Goal: Transaction & Acquisition: Obtain resource

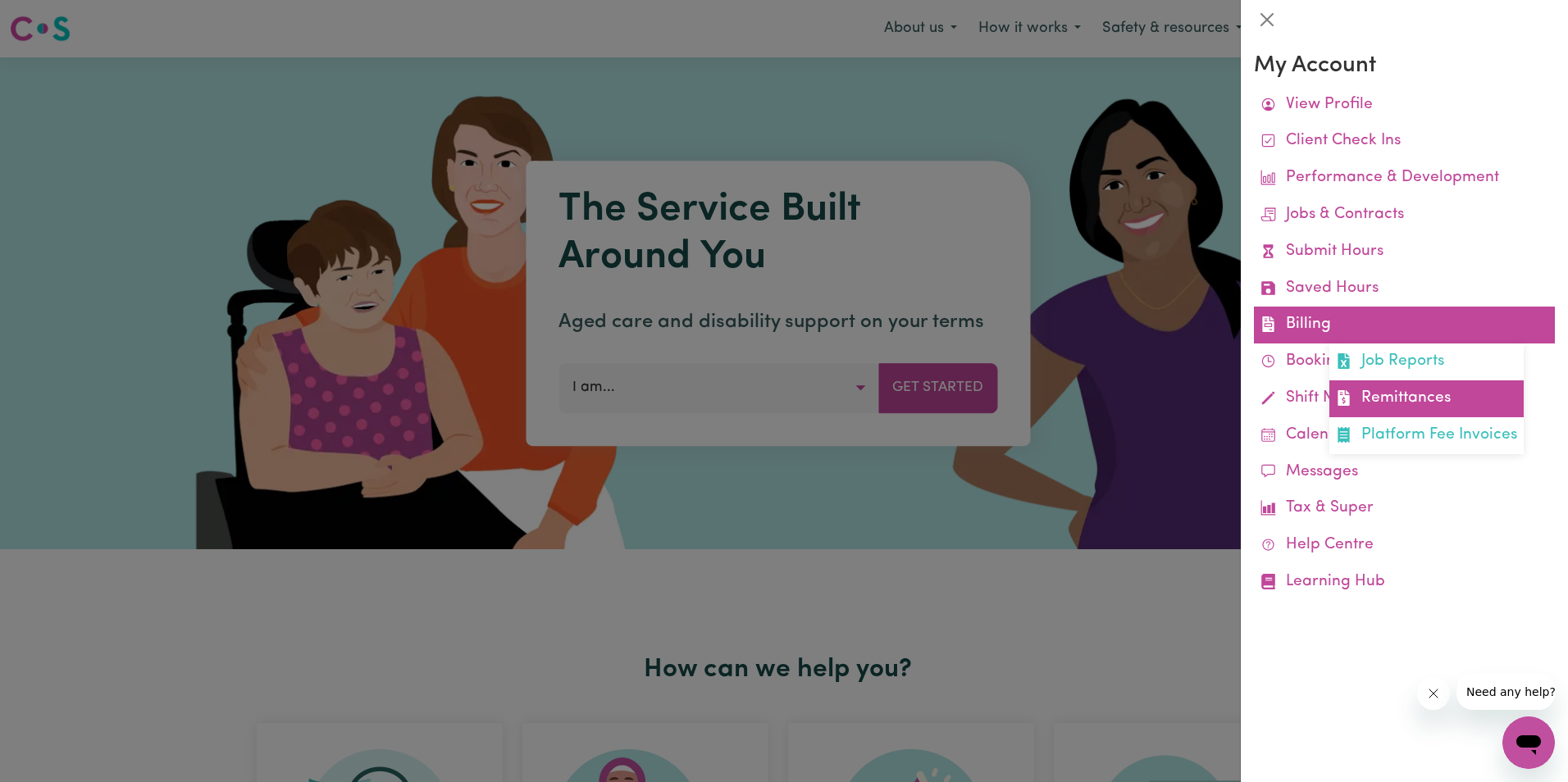
click at [1414, 393] on link "Remittances" at bounding box center [1425, 399] width 194 height 37
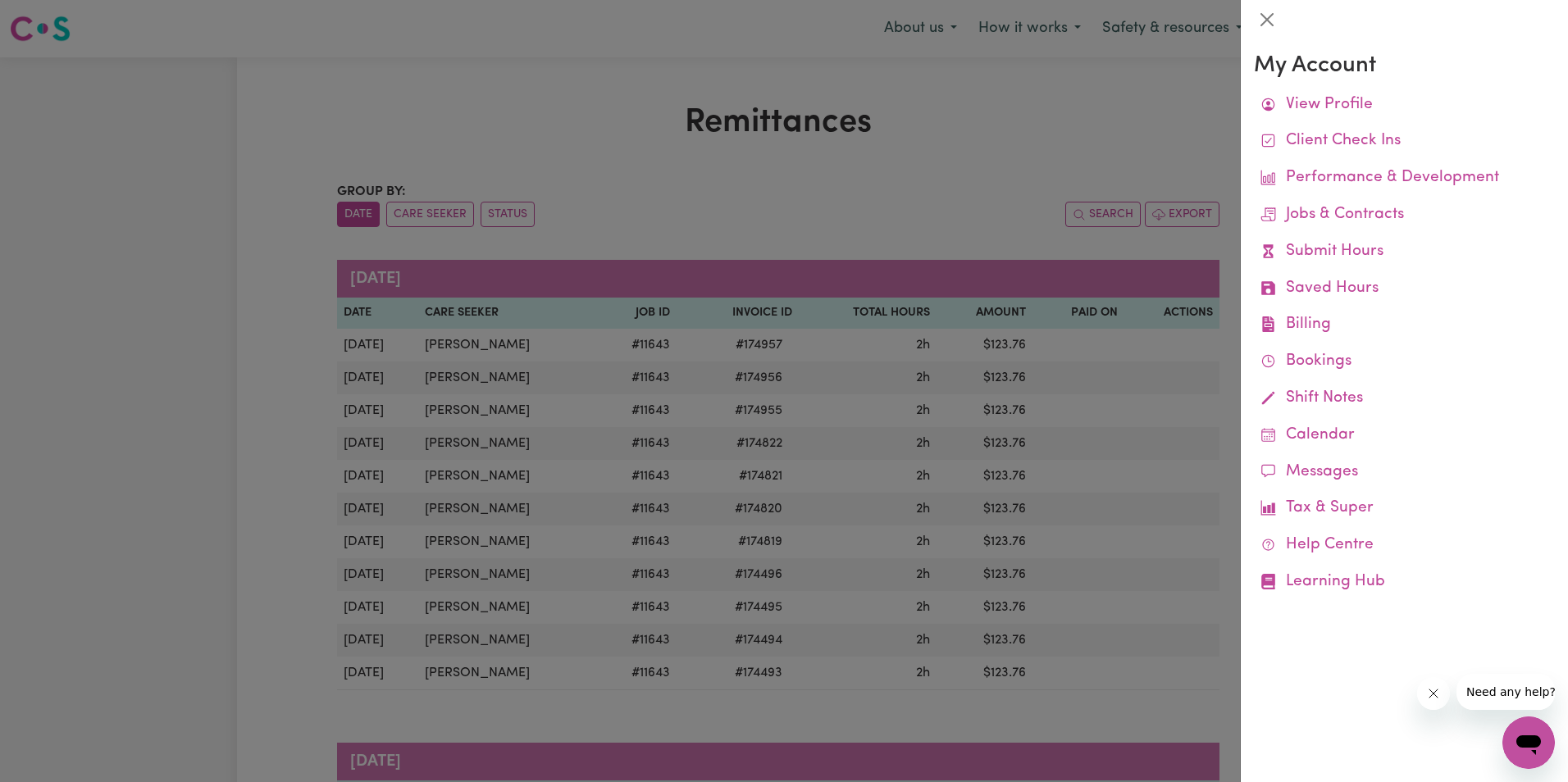
click at [1093, 545] on div at bounding box center [784, 391] width 1568 height 782
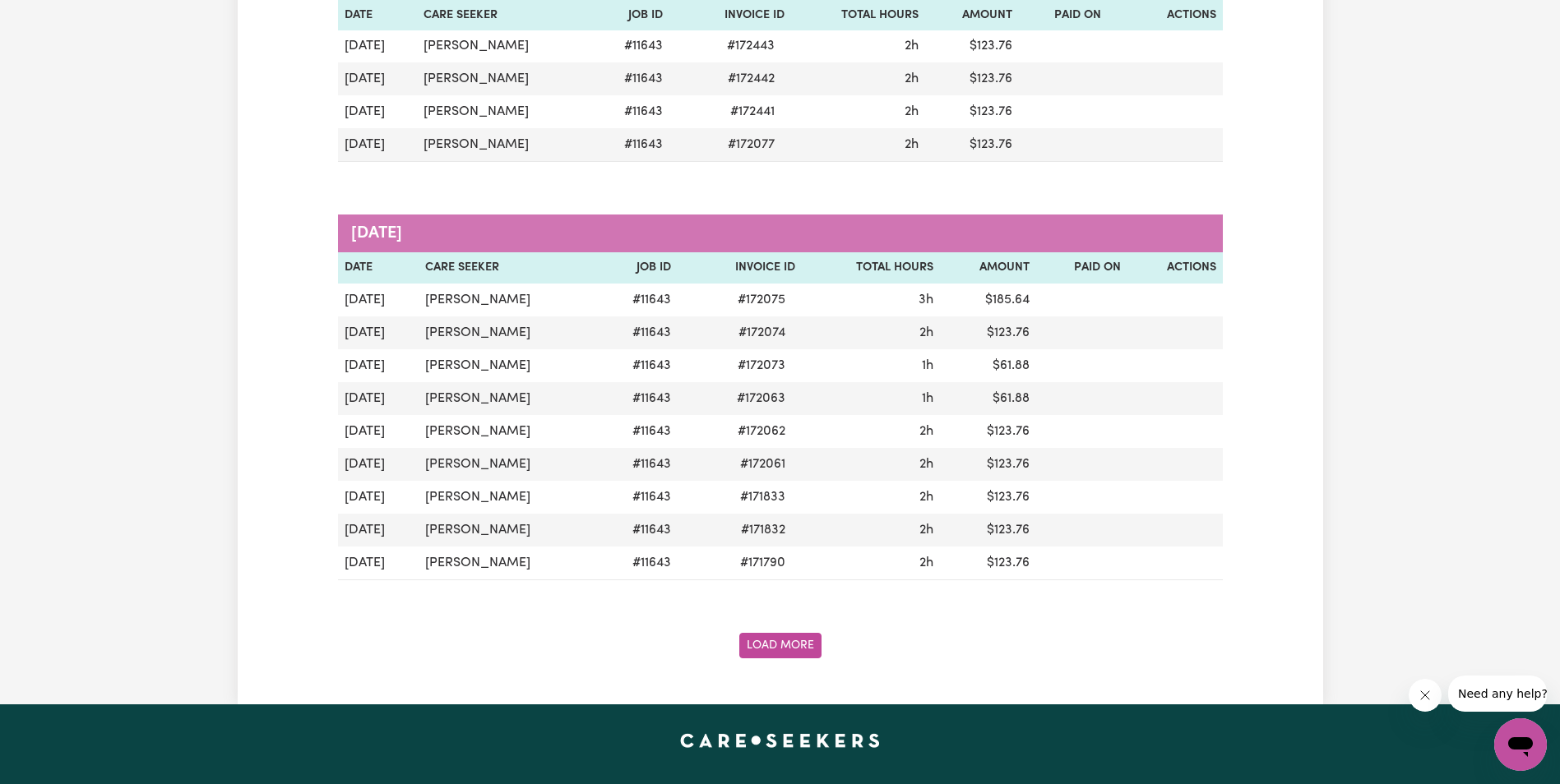
scroll to position [1726, 0]
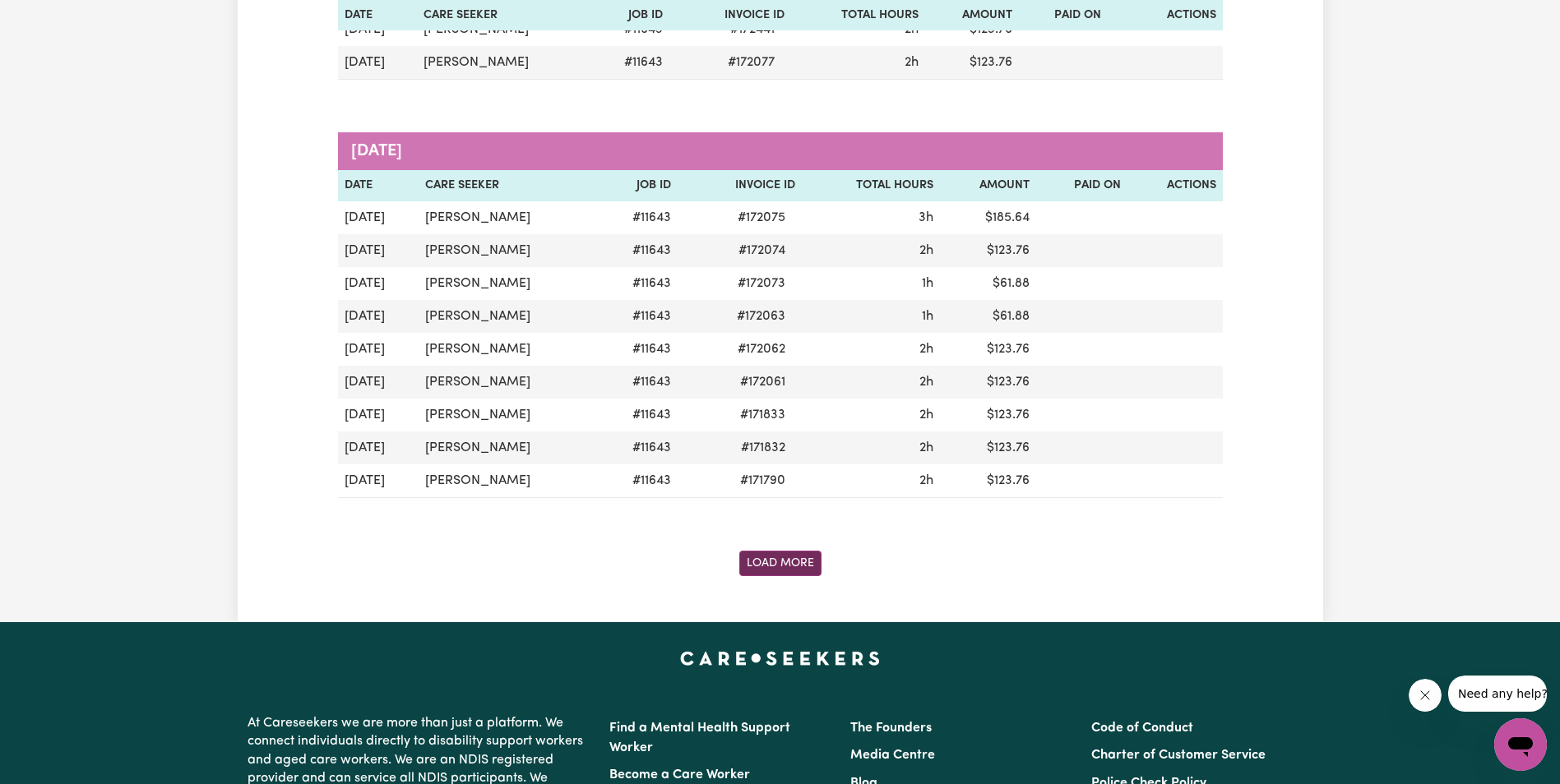
click at [769, 564] on button "Load More" at bounding box center [780, 563] width 83 height 26
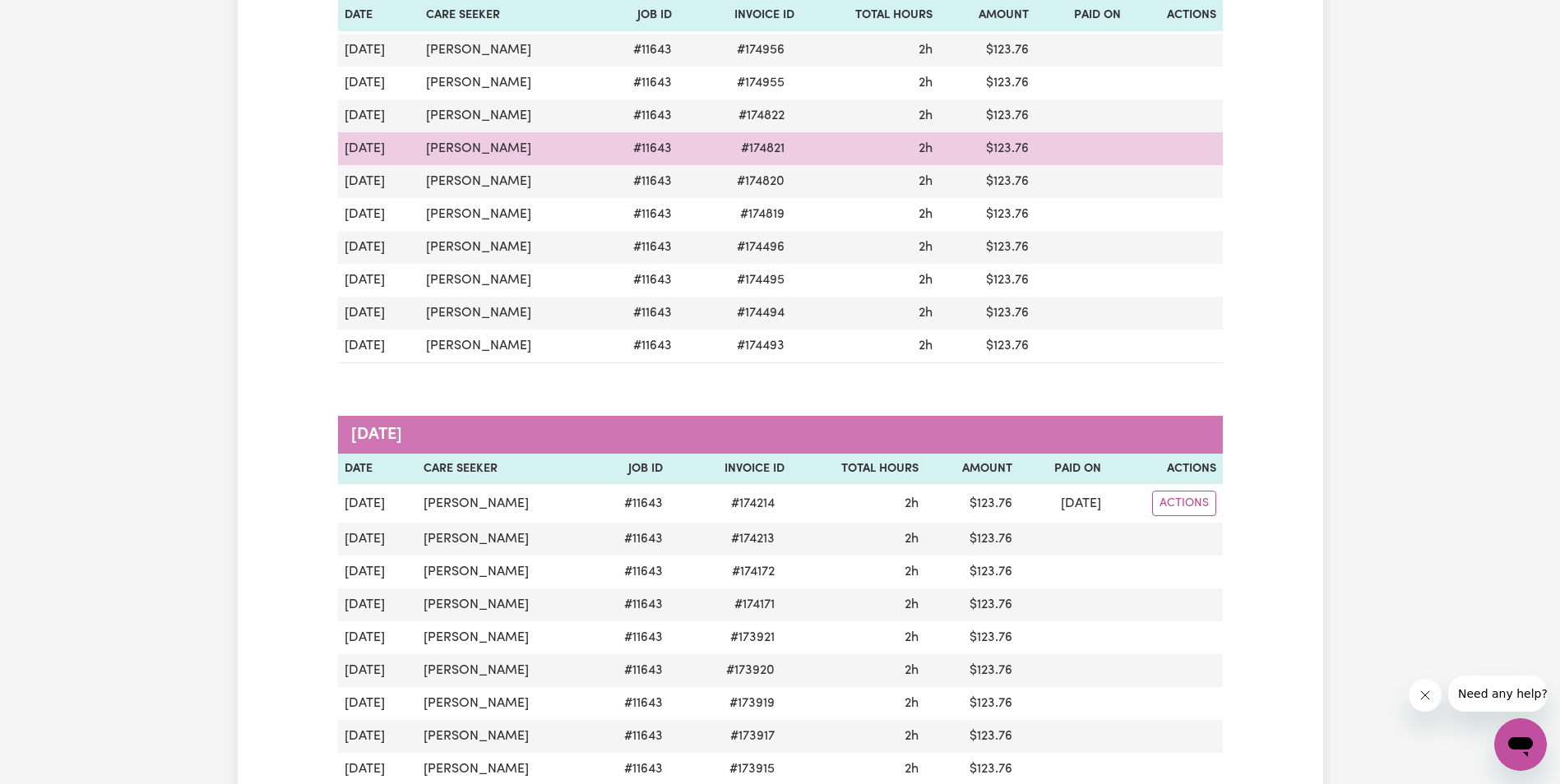
scroll to position [0, 0]
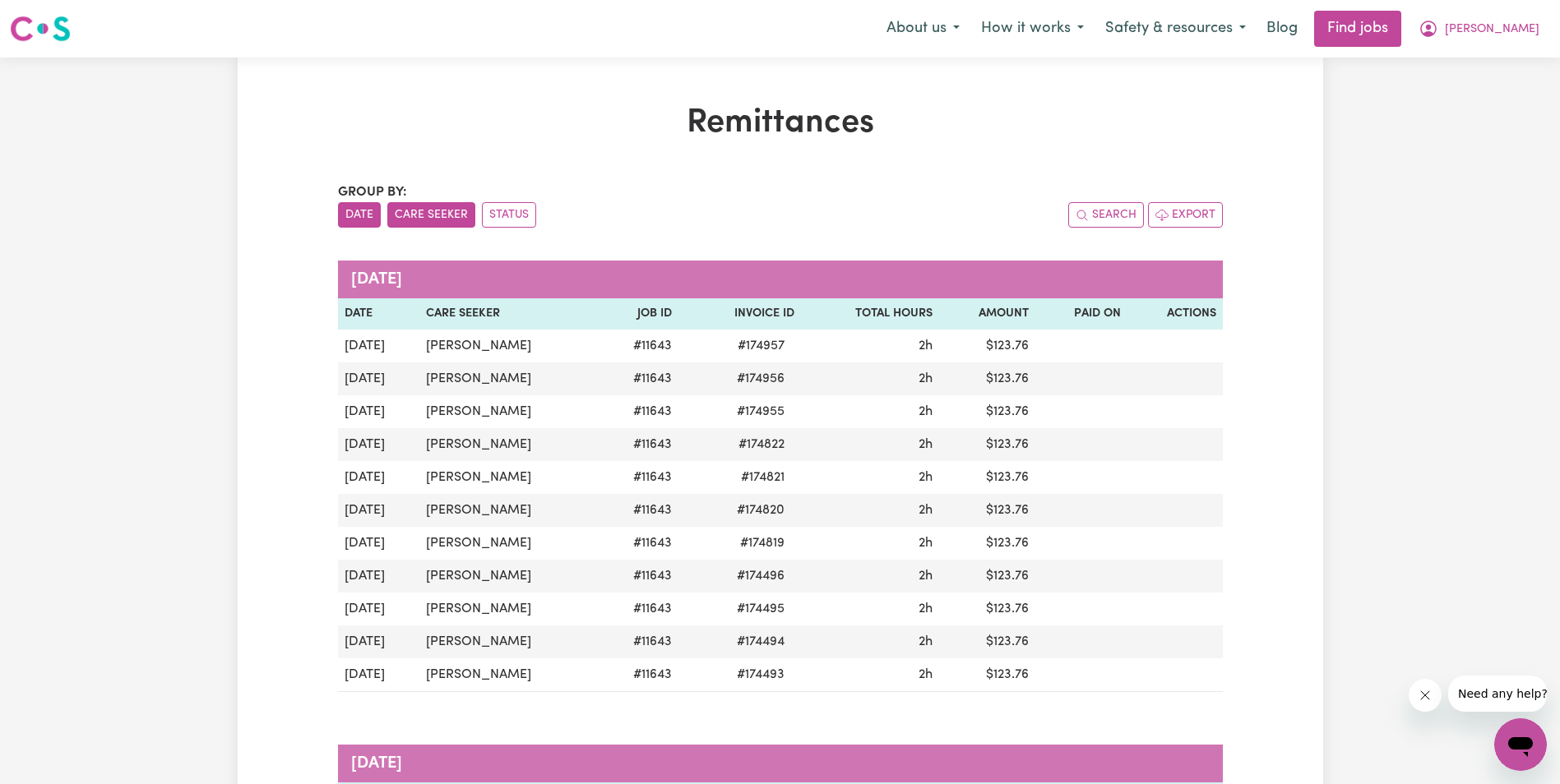
click at [416, 215] on button "Care Seeker" at bounding box center [431, 215] width 88 height 26
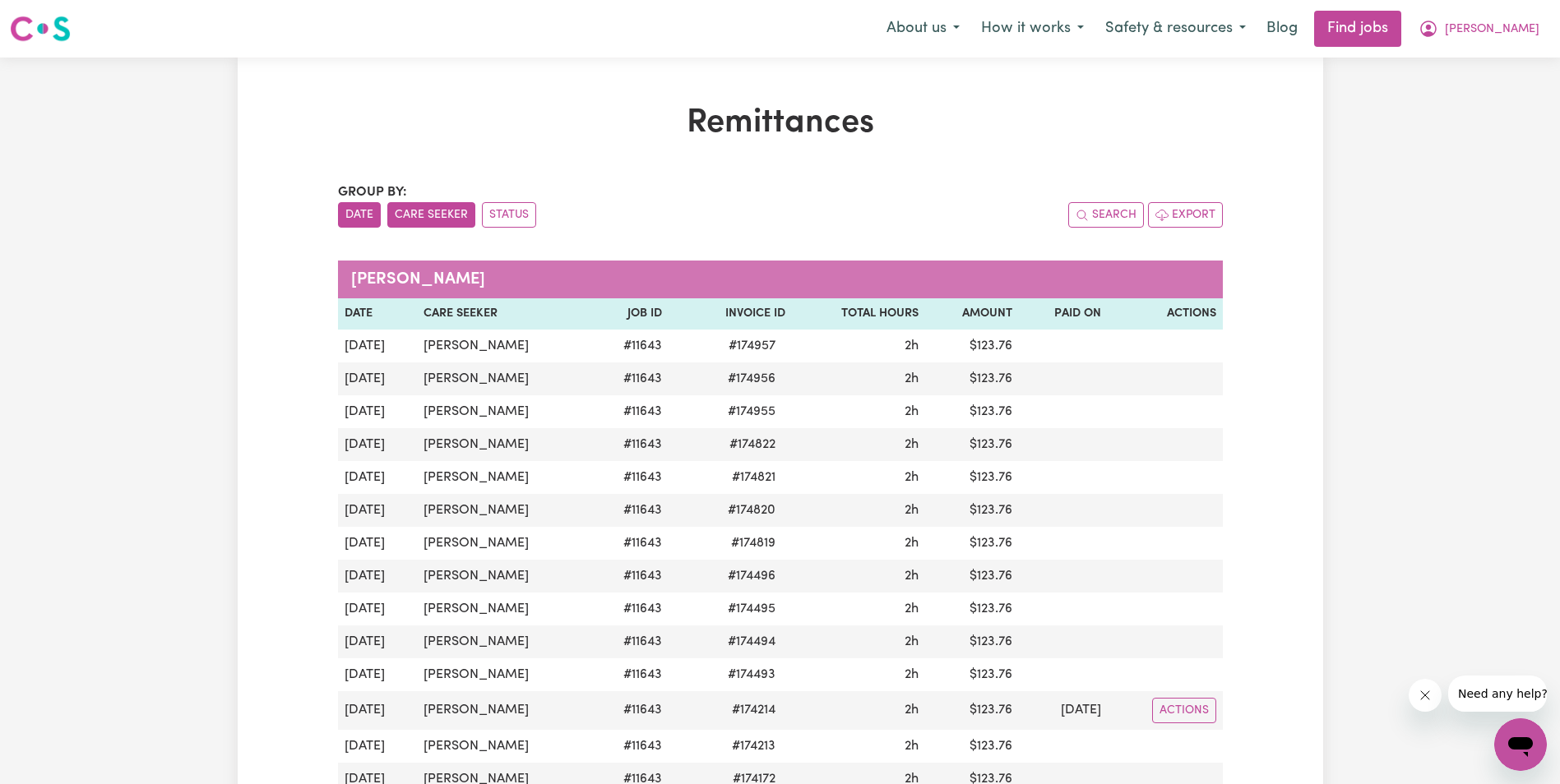
click at [362, 215] on button "Date" at bounding box center [359, 215] width 43 height 26
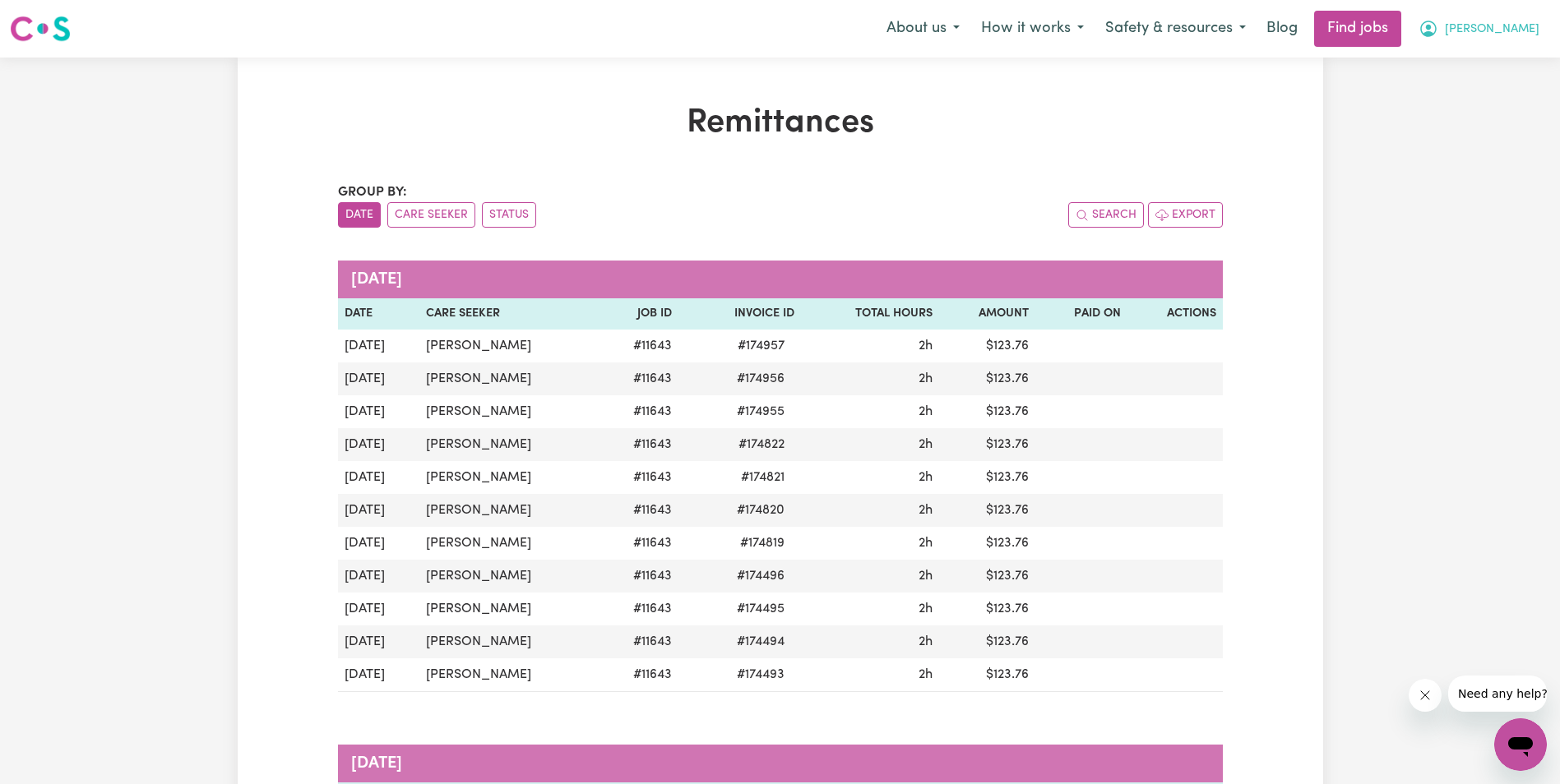
click at [1507, 24] on button "[PERSON_NAME]" at bounding box center [1478, 28] width 142 height 35
click at [1478, 65] on link "My Account" at bounding box center [1484, 64] width 130 height 31
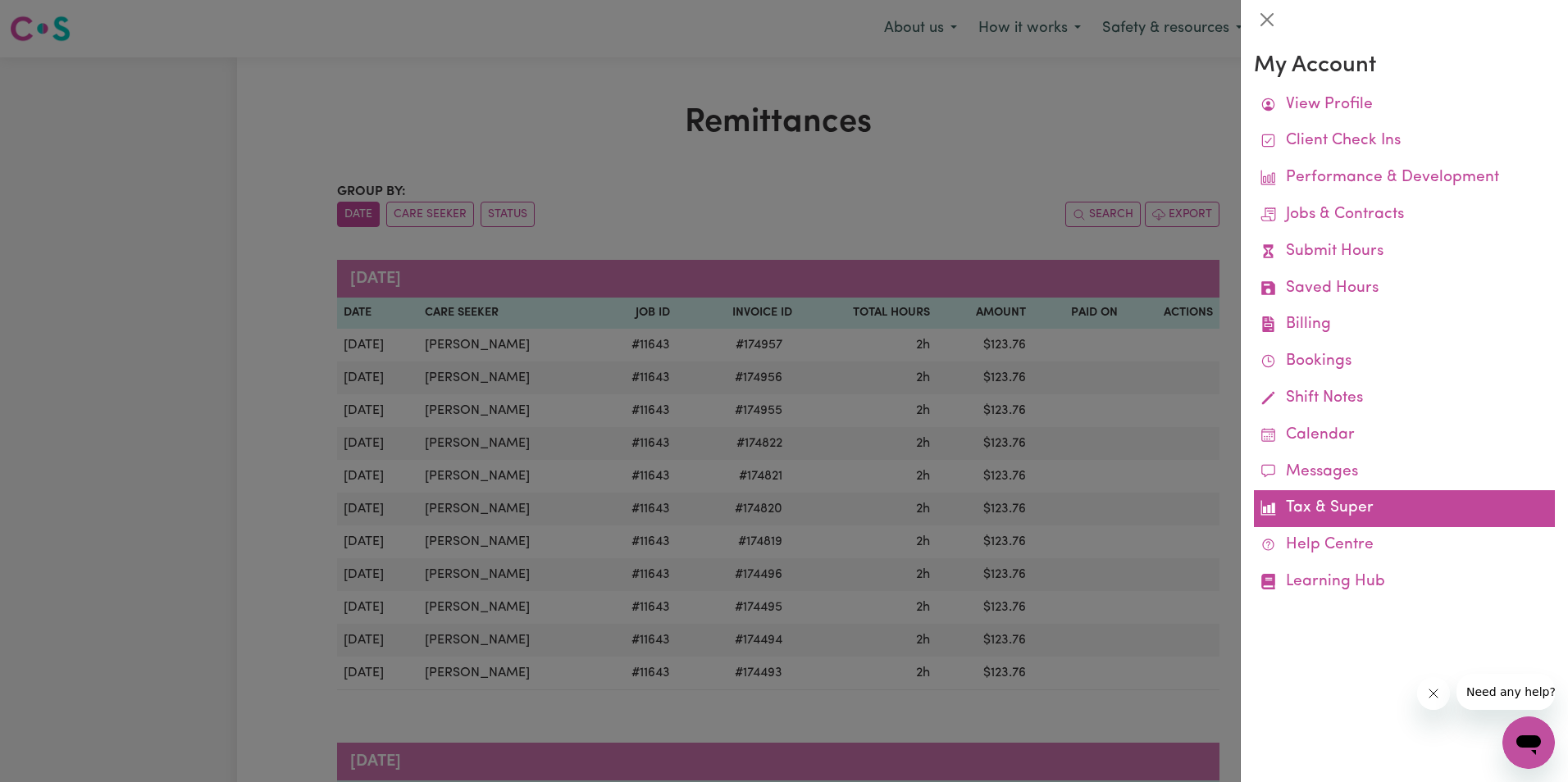
click at [1360, 515] on link "Tax & Super" at bounding box center [1404, 508] width 301 height 37
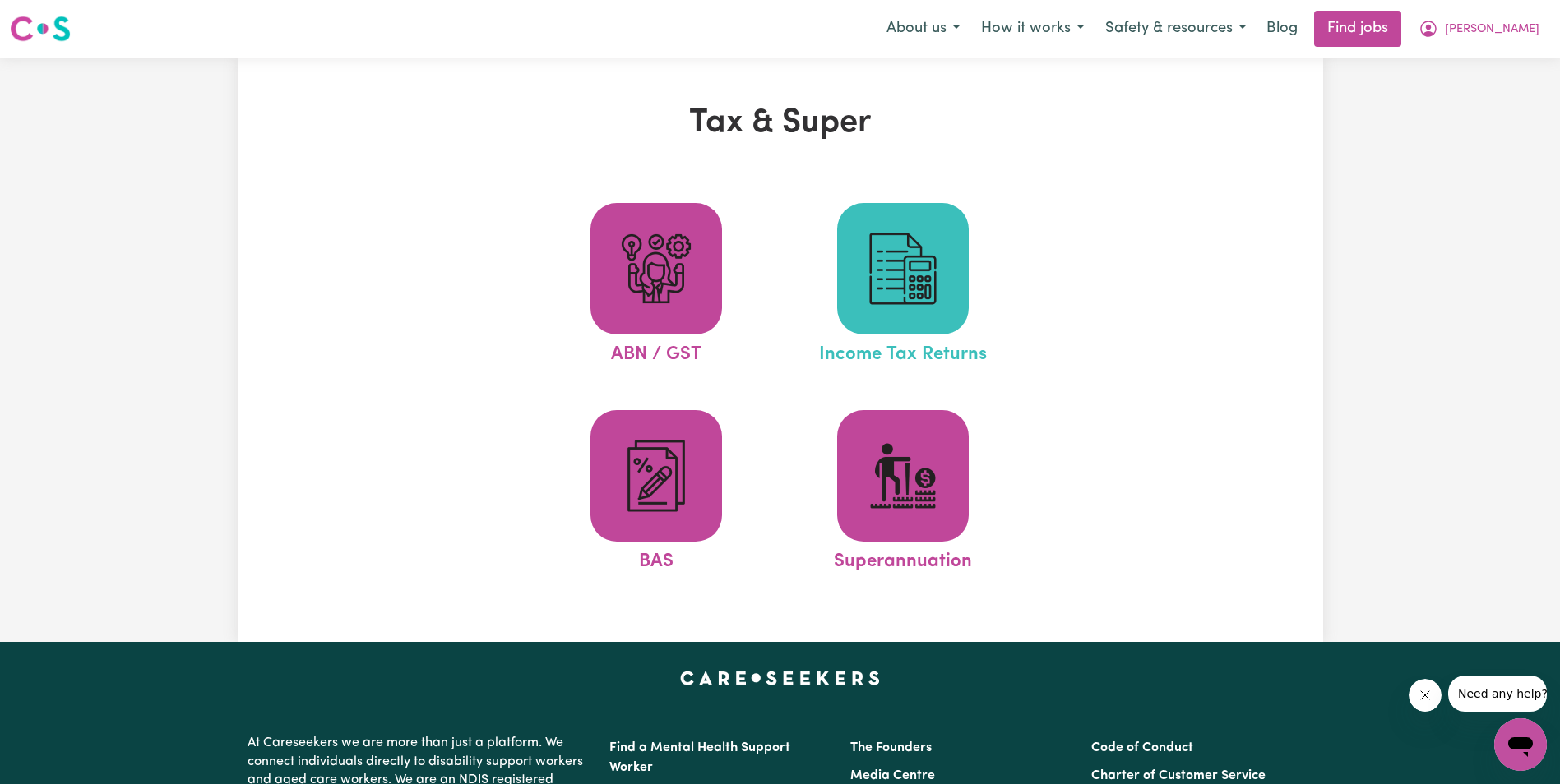
click at [910, 279] on img at bounding box center [903, 268] width 79 height 79
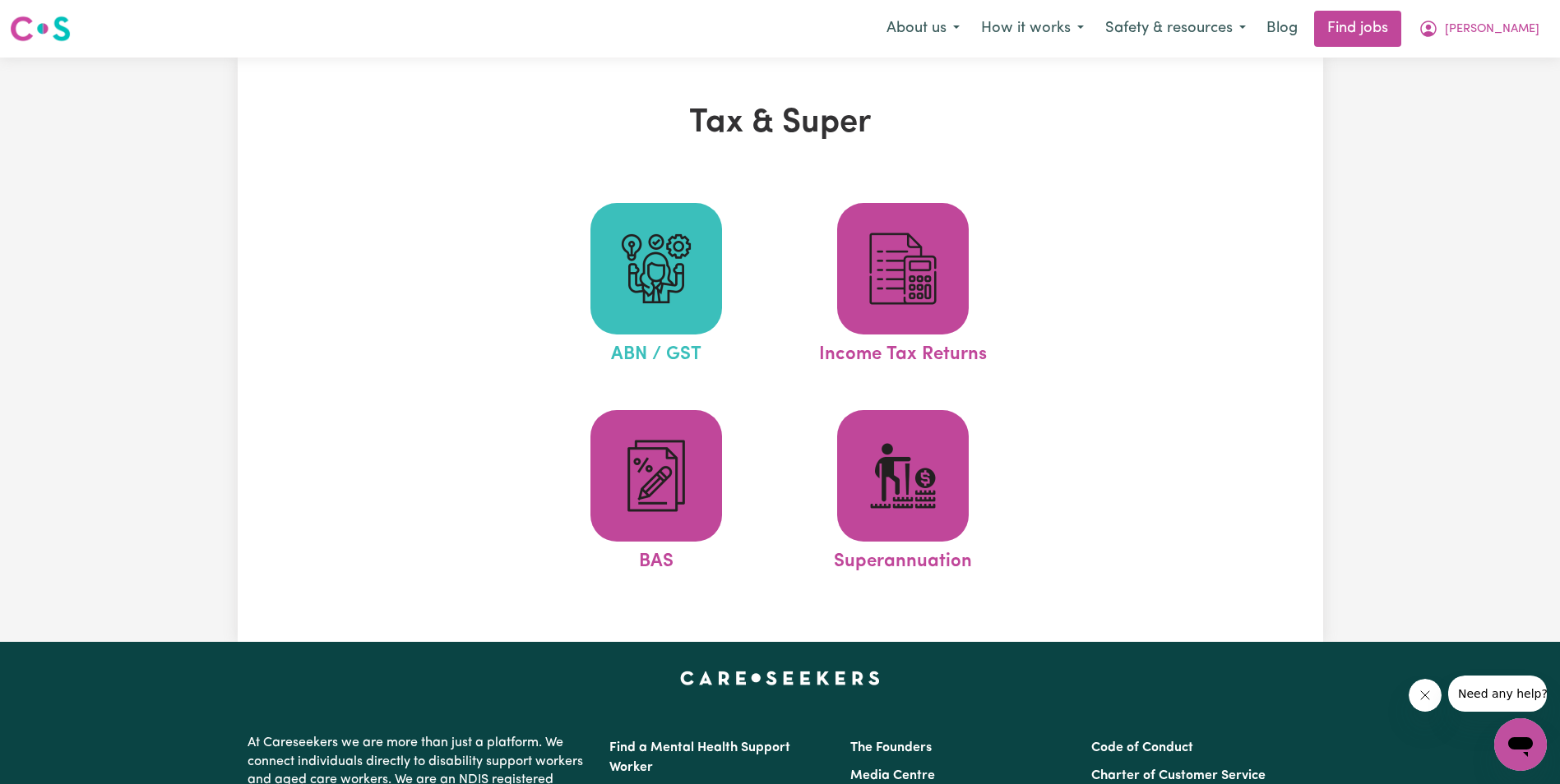
click at [658, 296] on img at bounding box center [656, 268] width 79 height 79
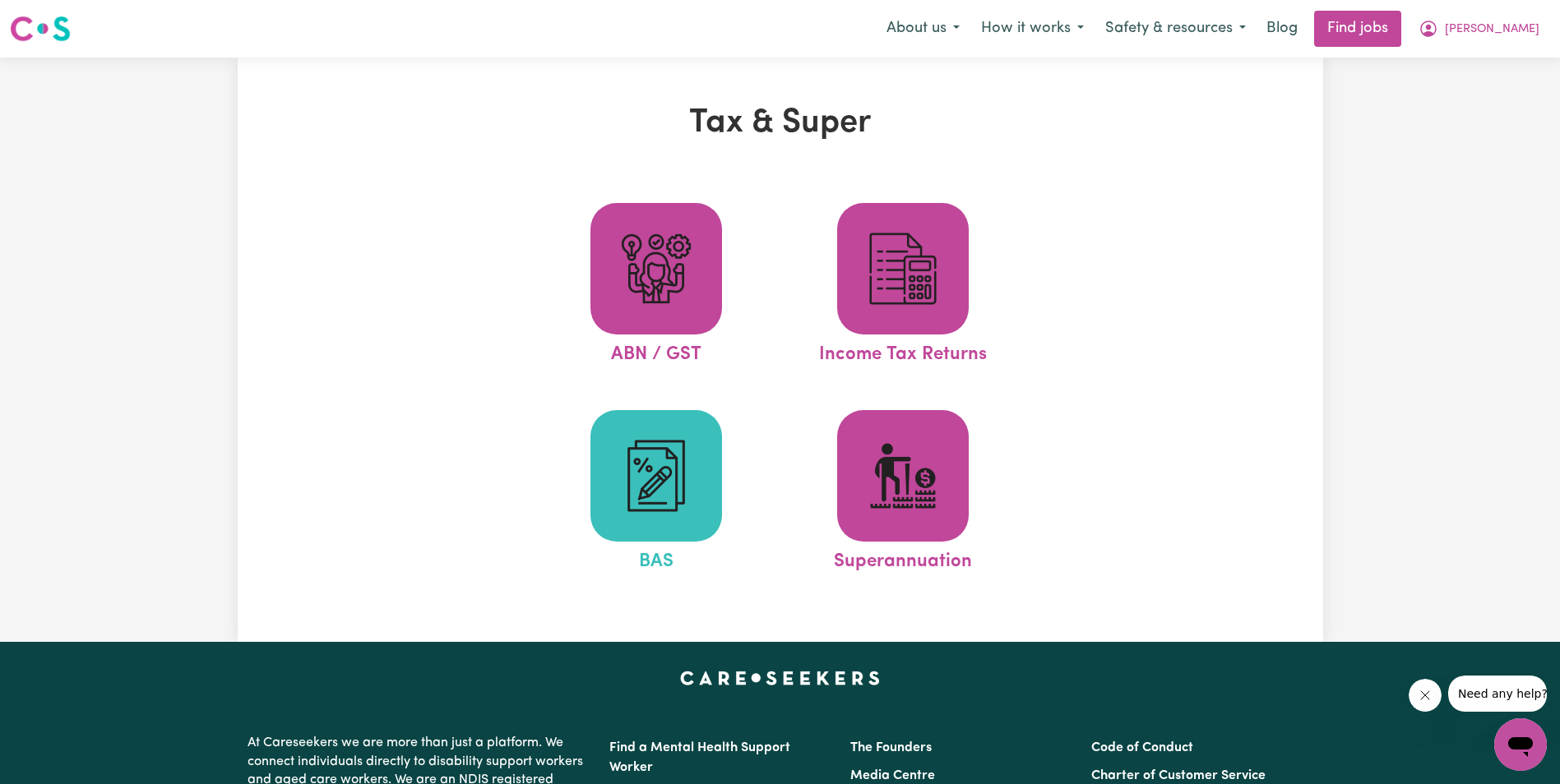
click at [666, 457] on img at bounding box center [656, 475] width 79 height 79
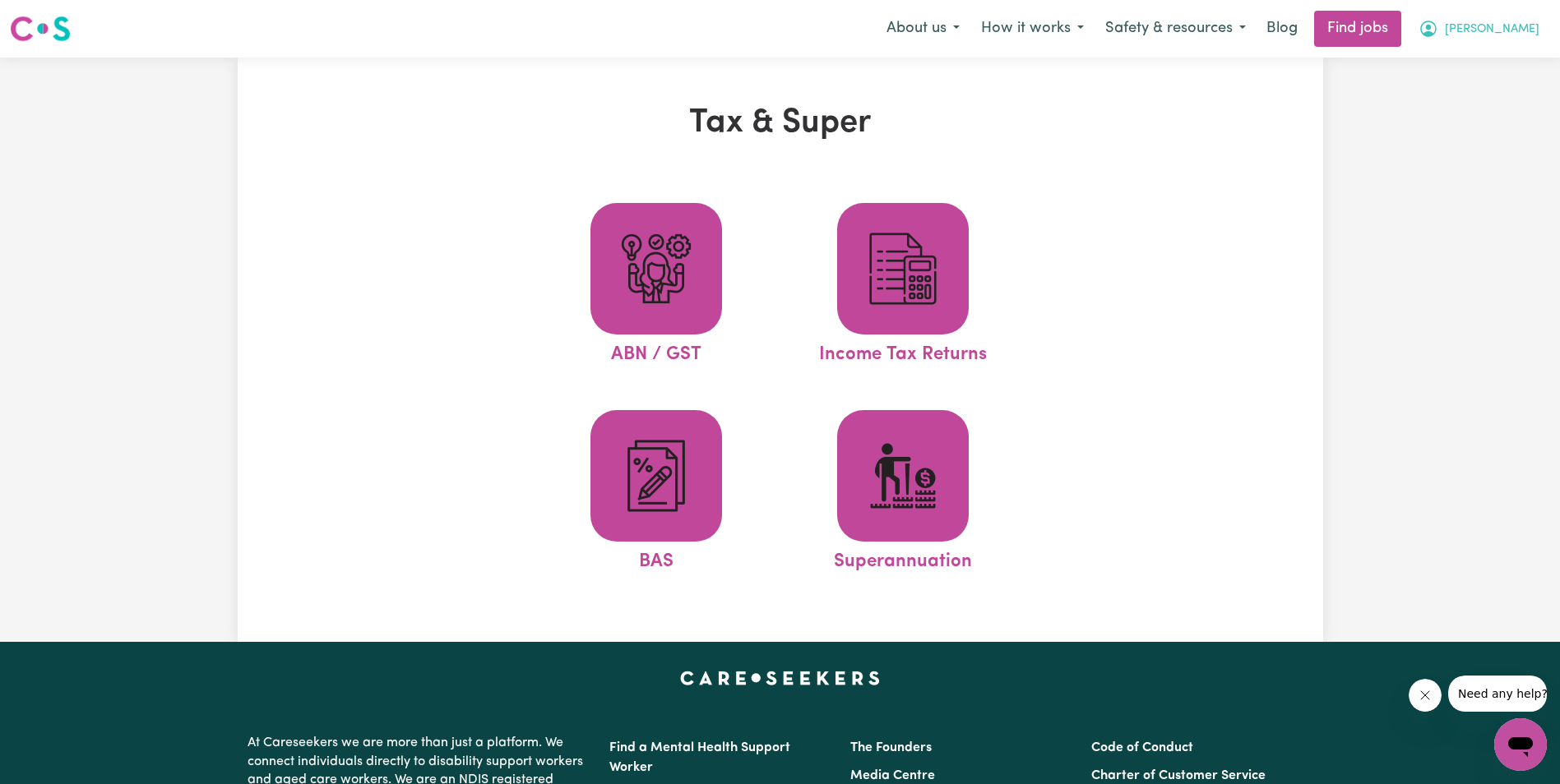
click at [1521, 26] on span "[PERSON_NAME]" at bounding box center [1492, 29] width 94 height 18
click at [1462, 62] on link "My Account" at bounding box center [1484, 64] width 130 height 31
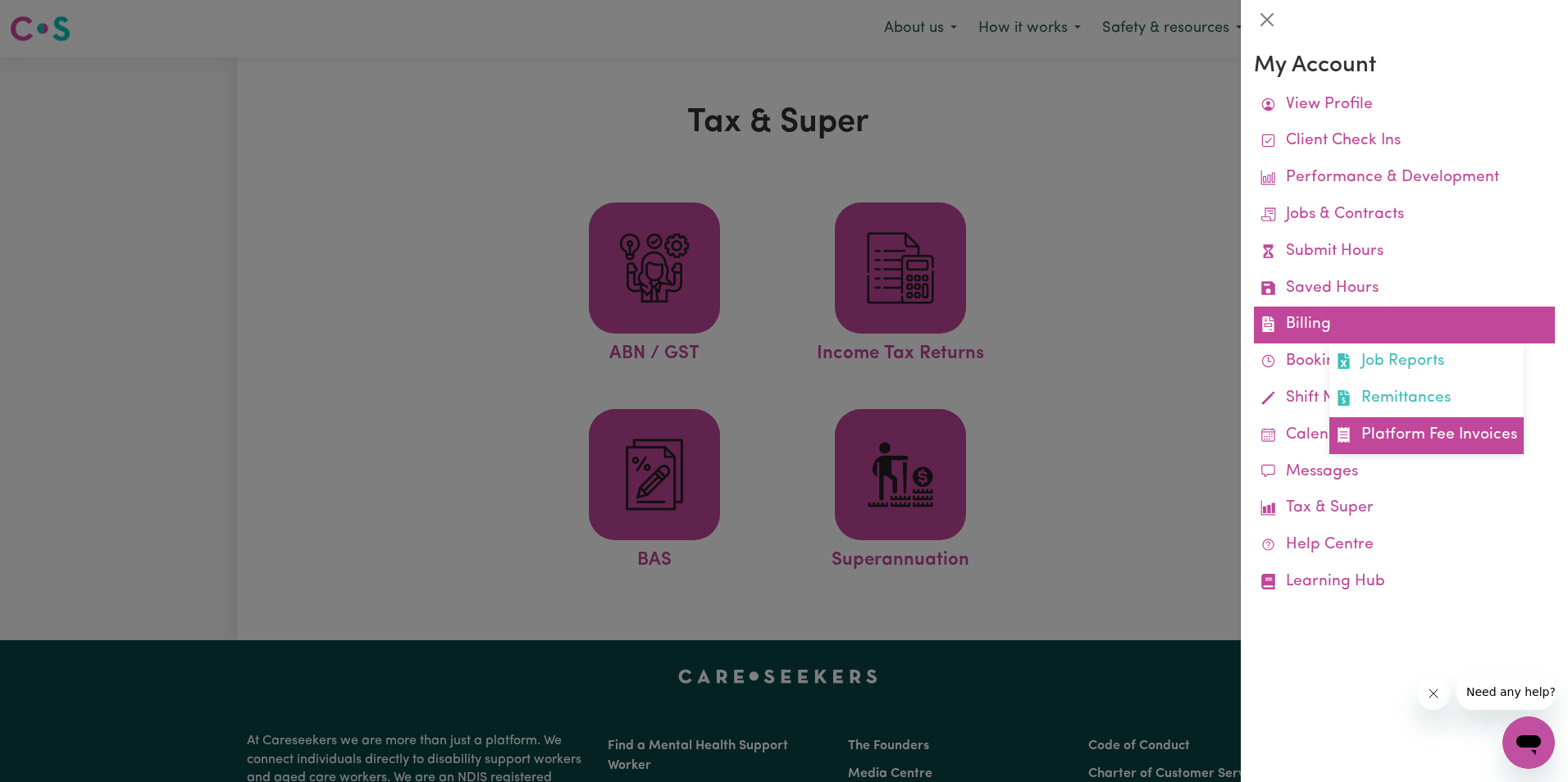
click at [1412, 427] on link "Platform Fee Invoices" at bounding box center [1425, 436] width 194 height 37
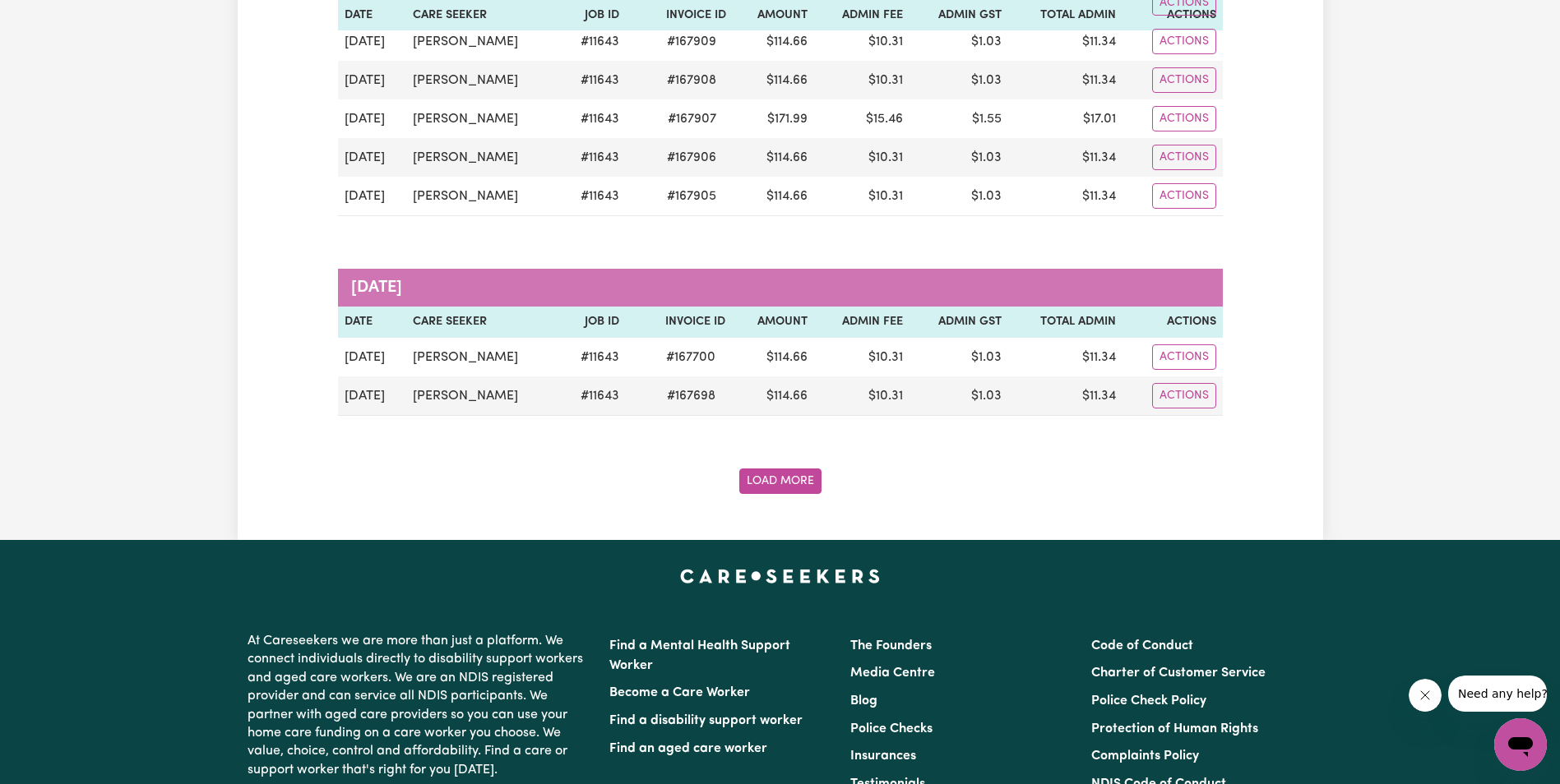
scroll to position [2301, 0]
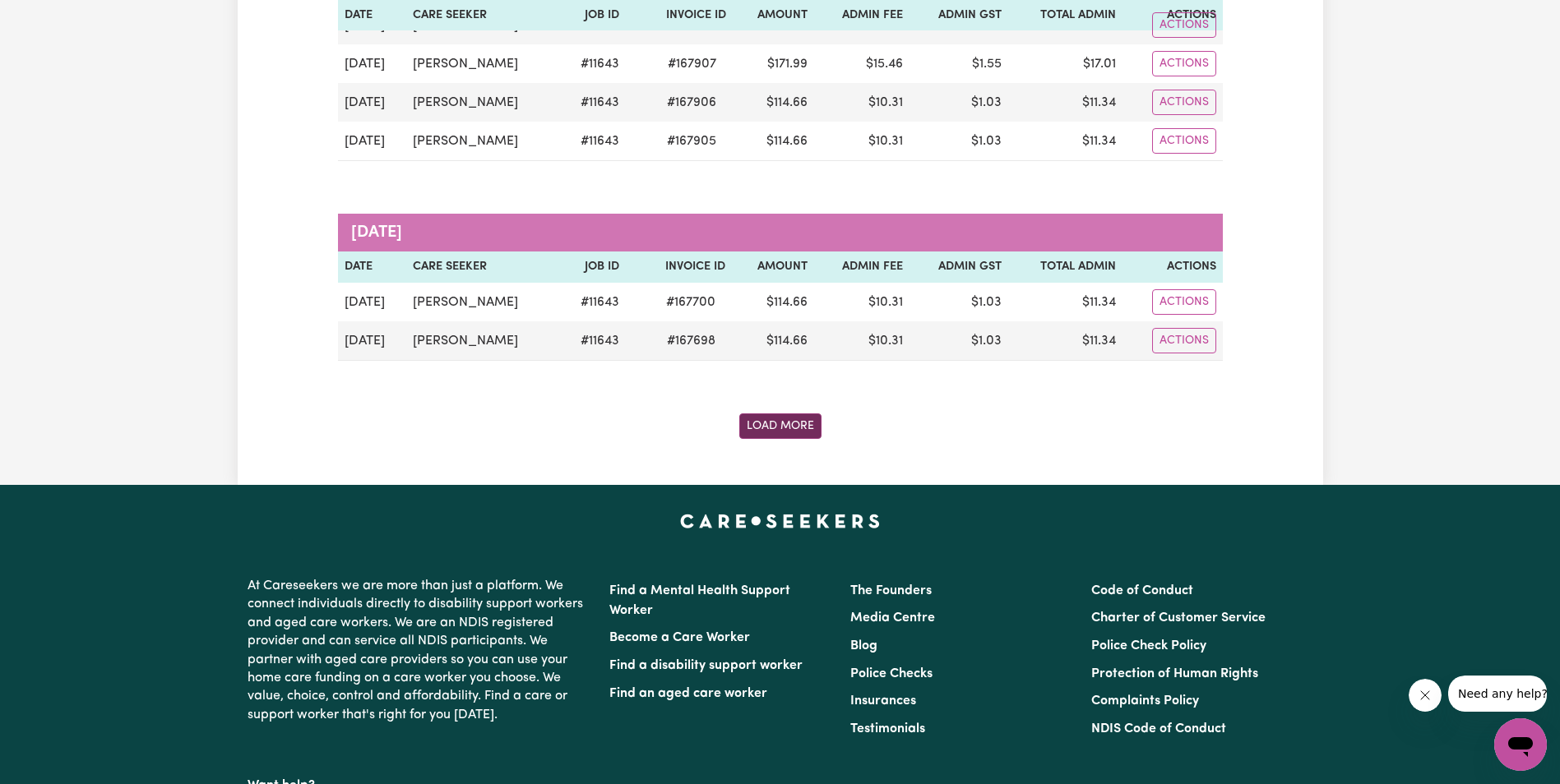
click at [781, 424] on button "Load More" at bounding box center [780, 426] width 83 height 26
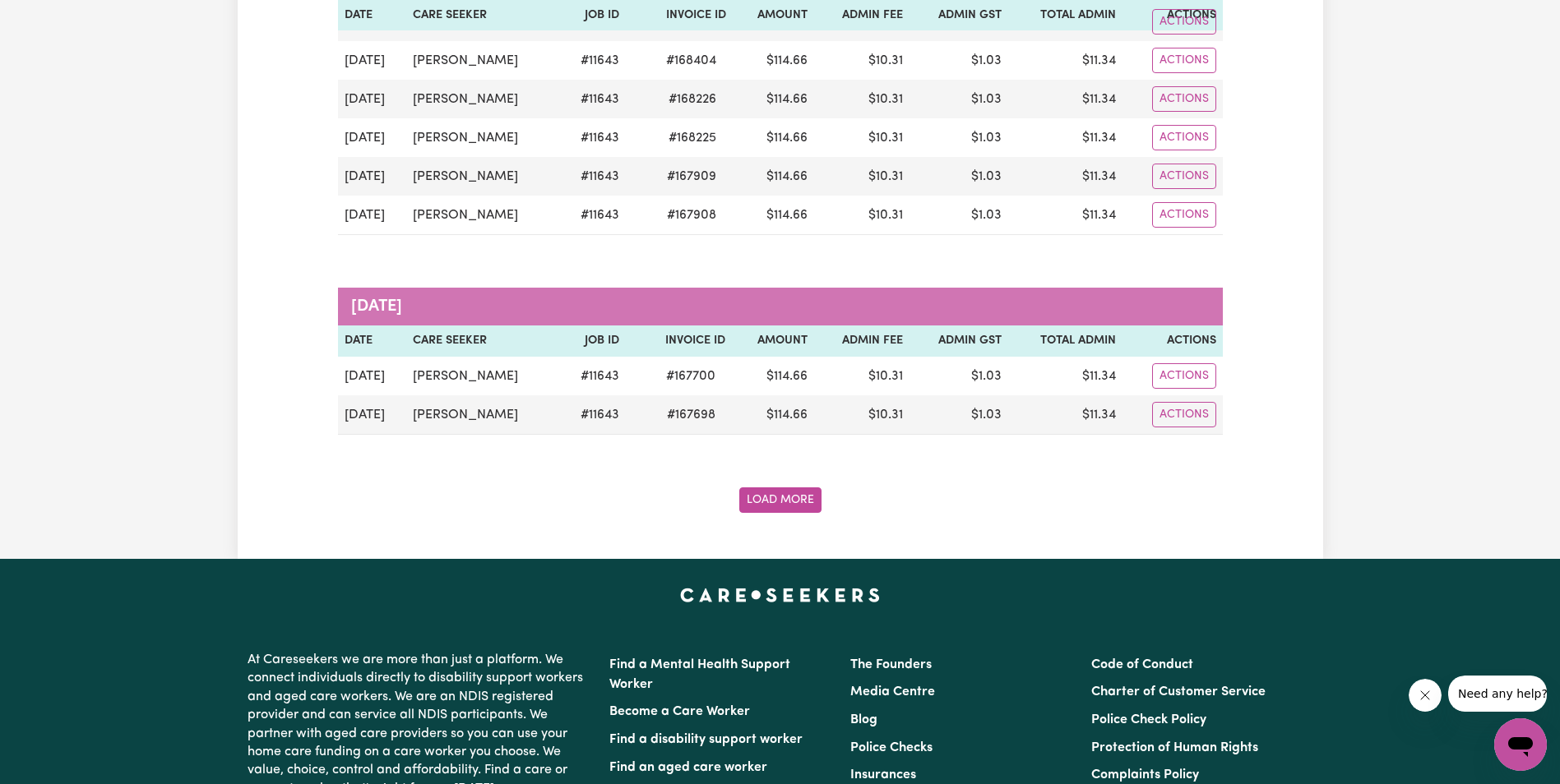
scroll to position [4185, 0]
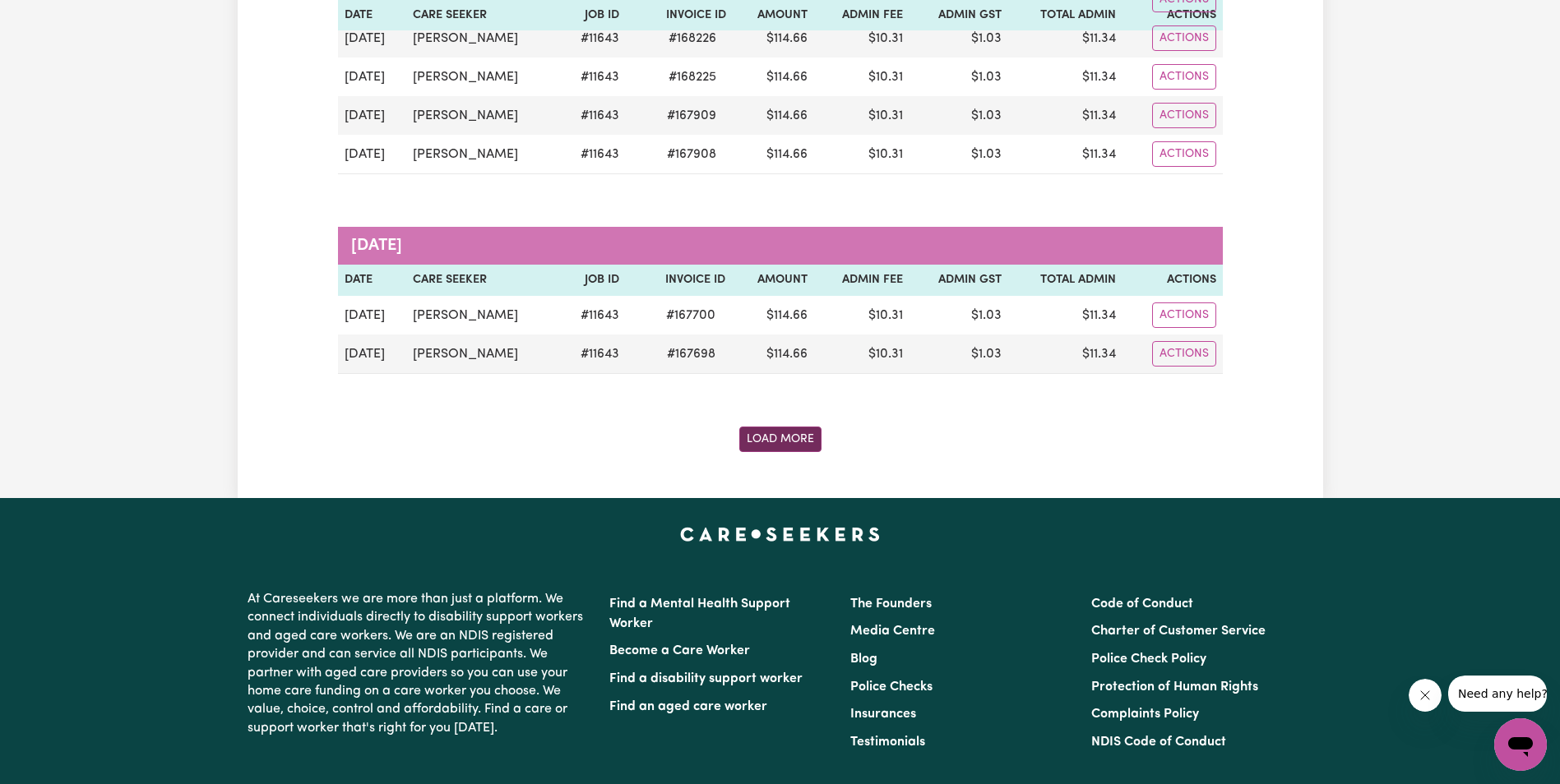
click at [777, 442] on button "Load More" at bounding box center [780, 439] width 83 height 26
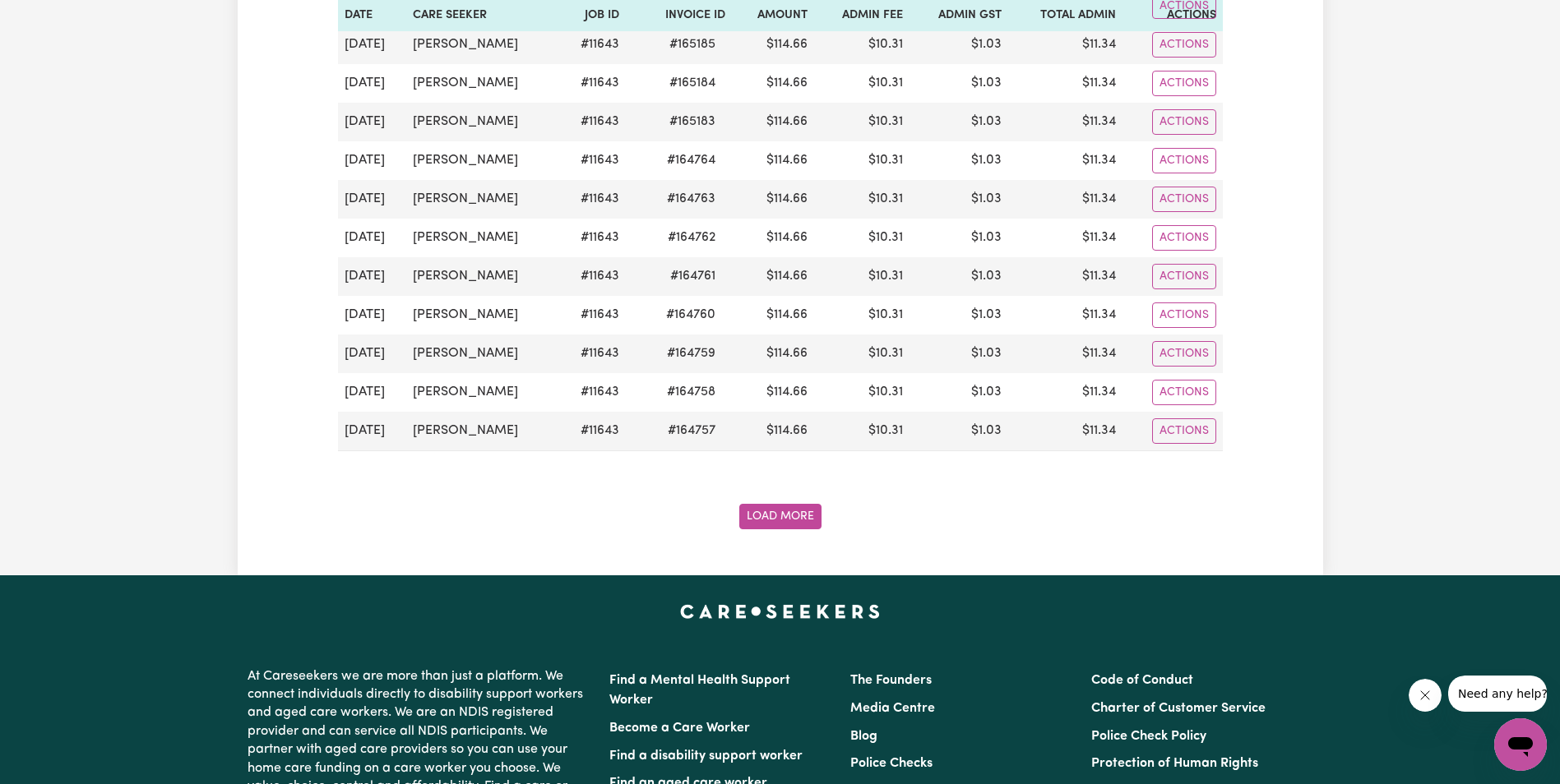
scroll to position [6157, 0]
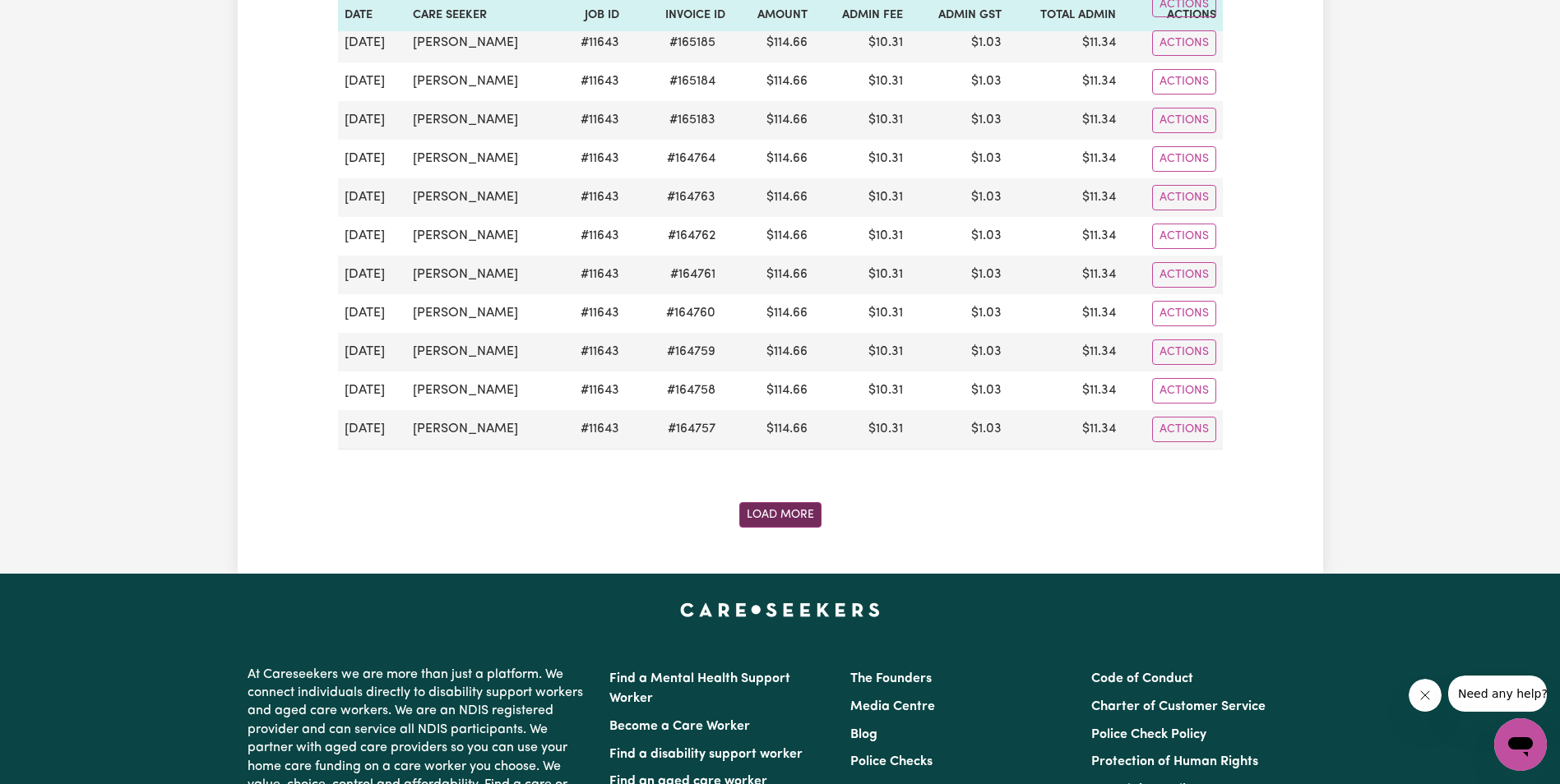
click at [767, 512] on button "Load More" at bounding box center [780, 514] width 83 height 26
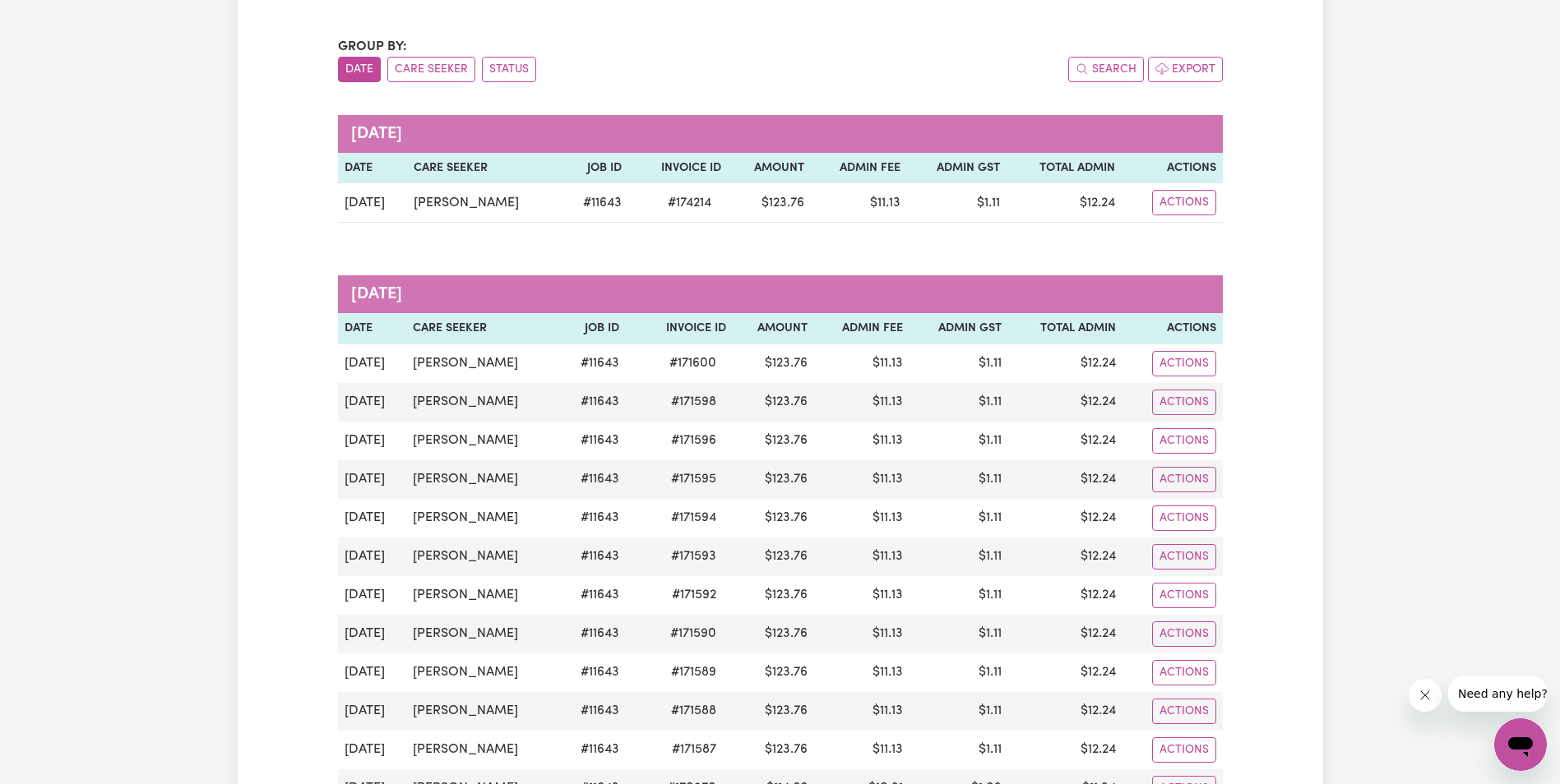
scroll to position [0, 0]
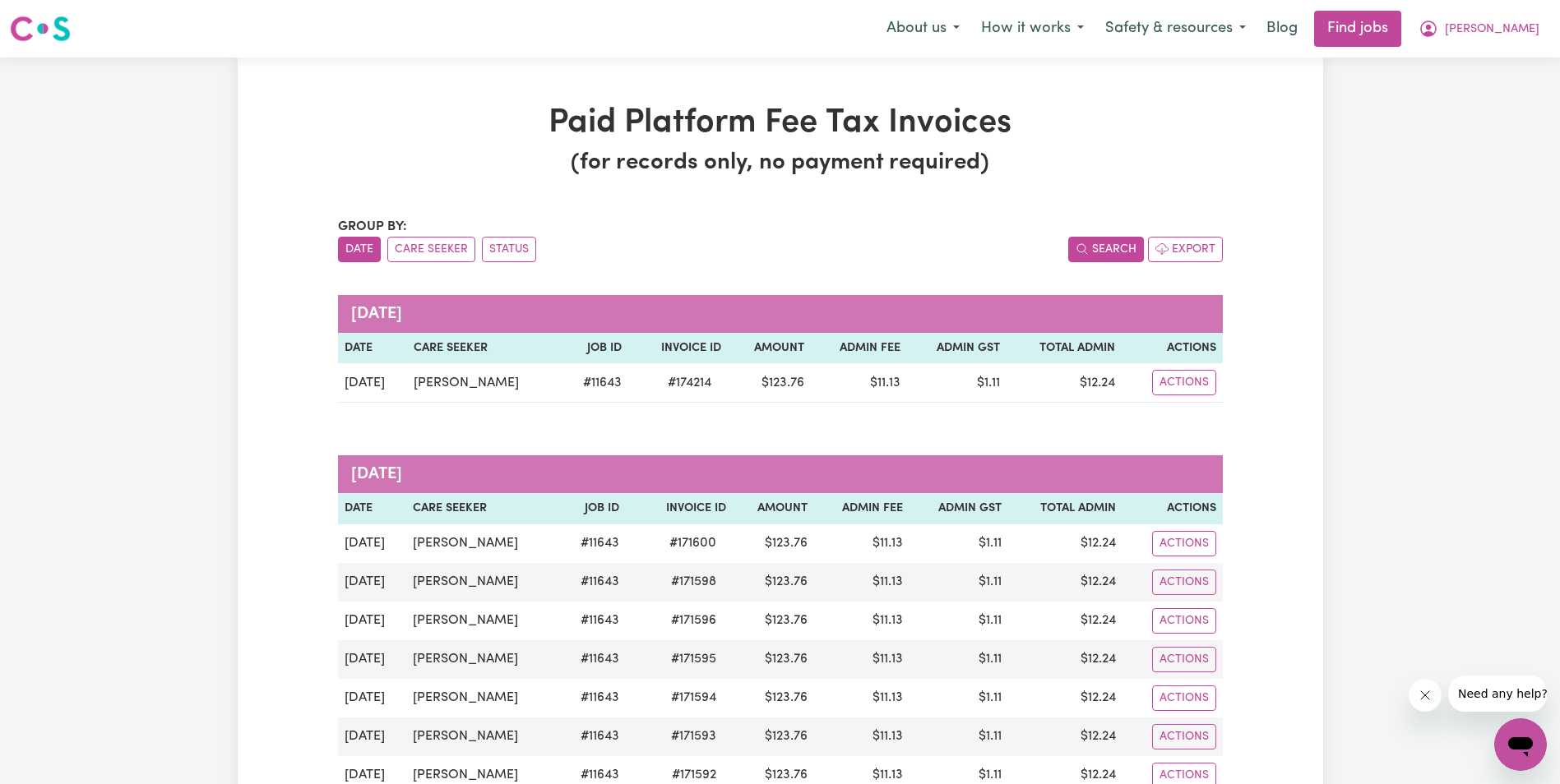
click at [1116, 249] on button "Search" at bounding box center [1105, 249] width 76 height 26
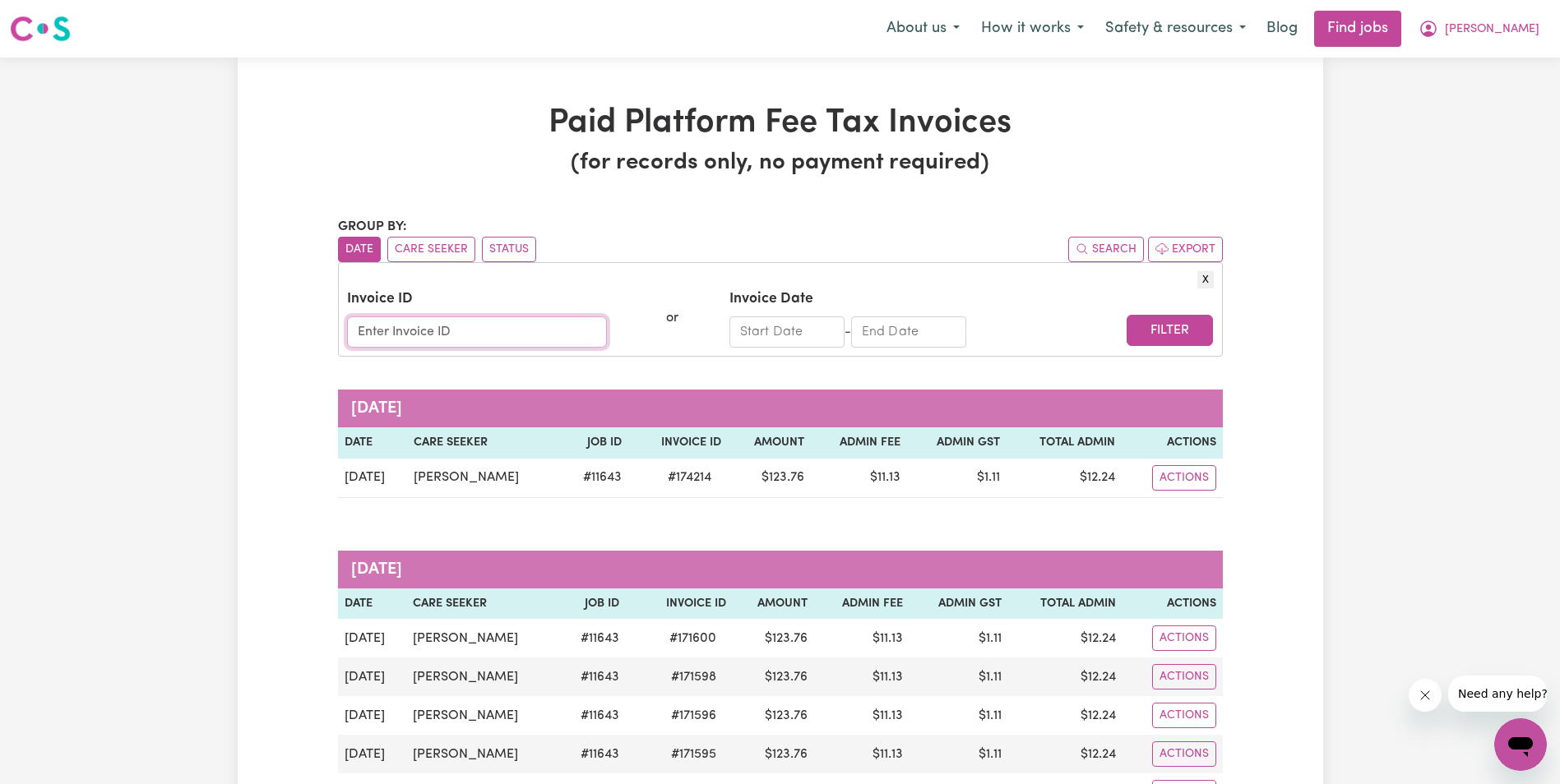
click at [369, 329] on input "Invoice ID" at bounding box center [477, 331] width 259 height 31
type input "[DATE]"
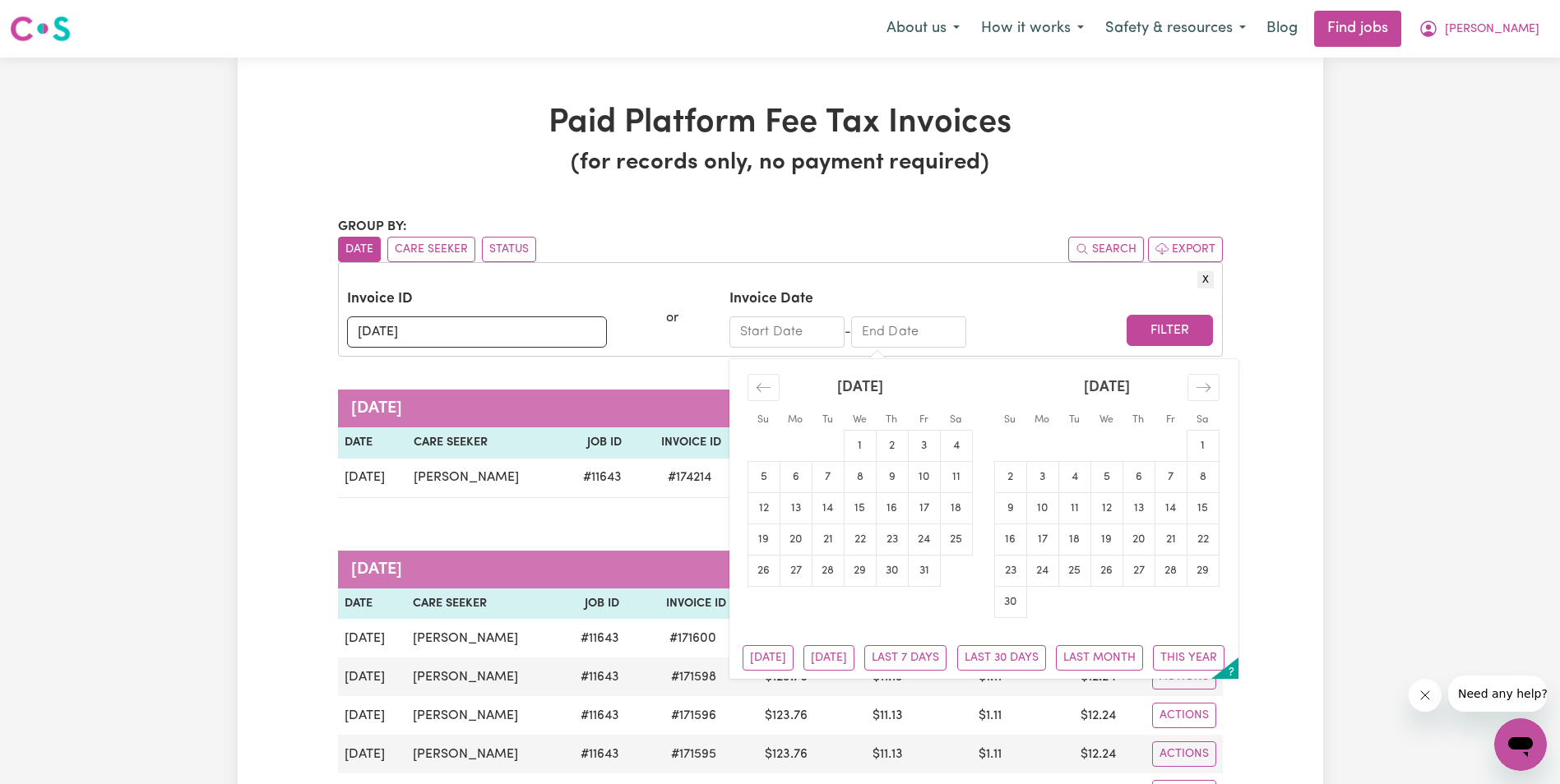
drag, startPoint x: 868, startPoint y: 331, endPoint x: 895, endPoint y: 329, distance: 27.1
click at [895, 329] on input "End Date" at bounding box center [909, 331] width 115 height 31
click at [756, 387] on icon "Move backward to switch to the previous month." at bounding box center [764, 388] width 16 height 16
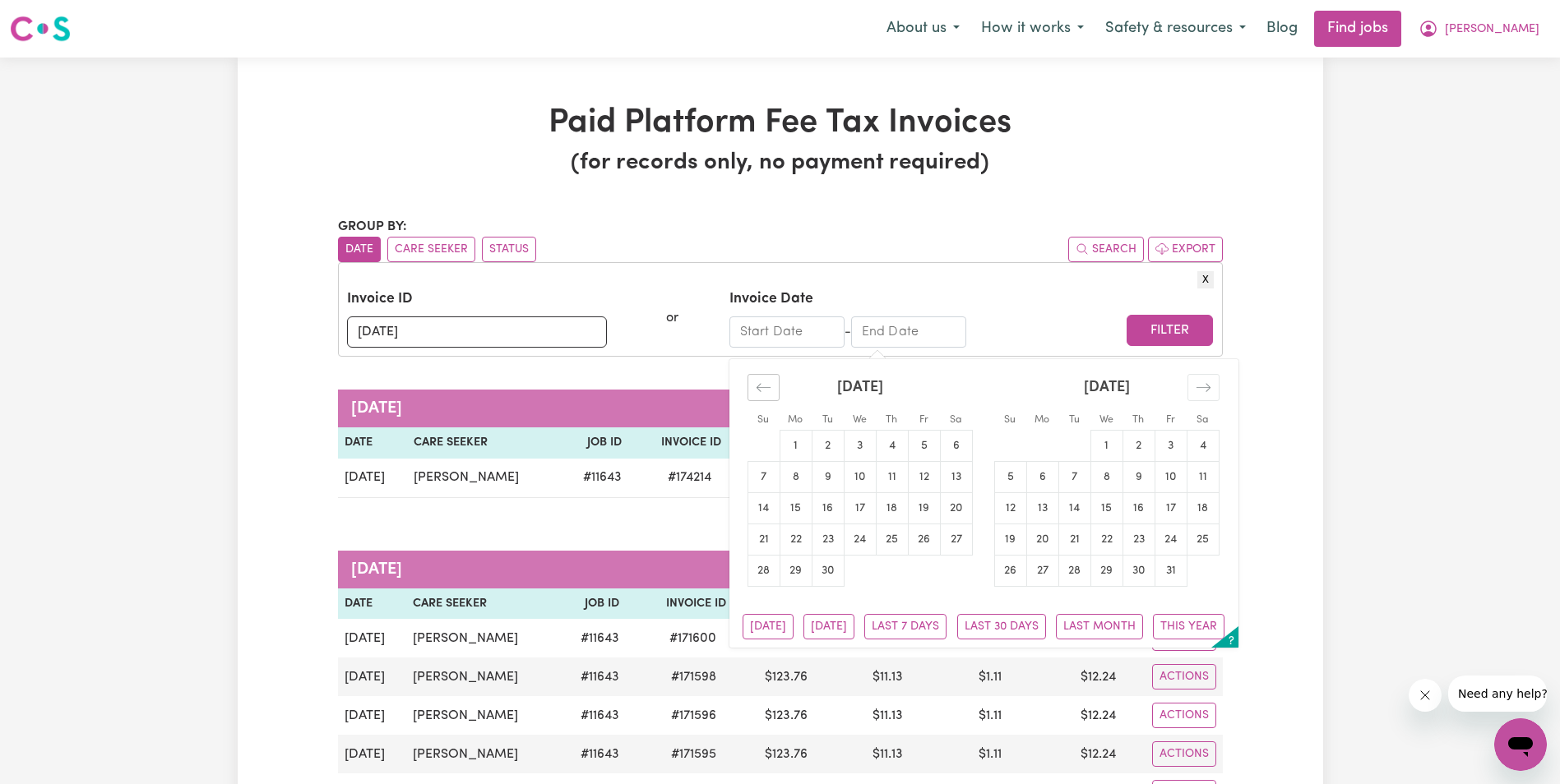
click at [756, 387] on icon "Move backward to switch to the previous month." at bounding box center [764, 388] width 16 height 16
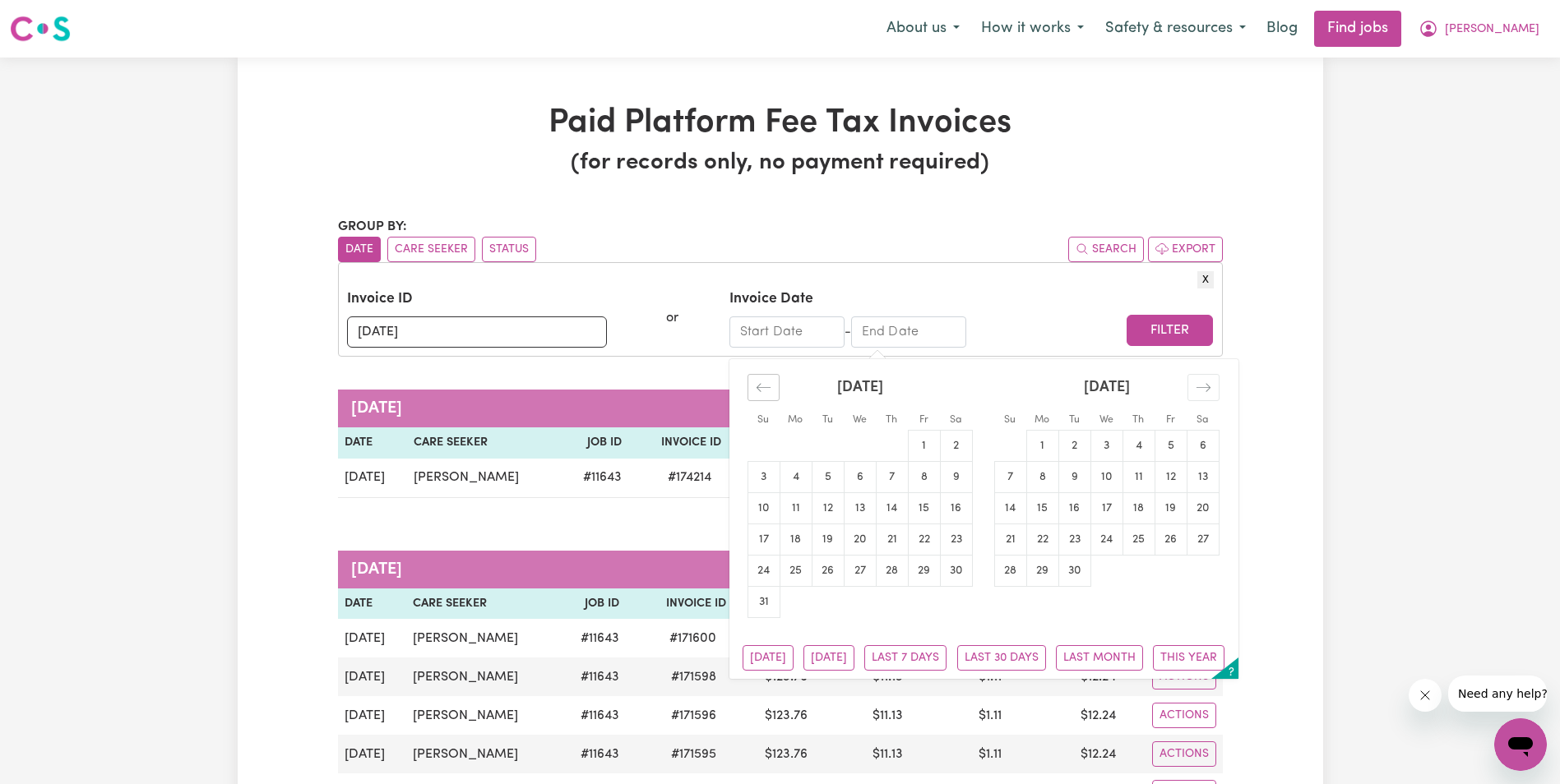
click at [756, 387] on icon "Move backward to switch to the previous month." at bounding box center [764, 388] width 16 height 16
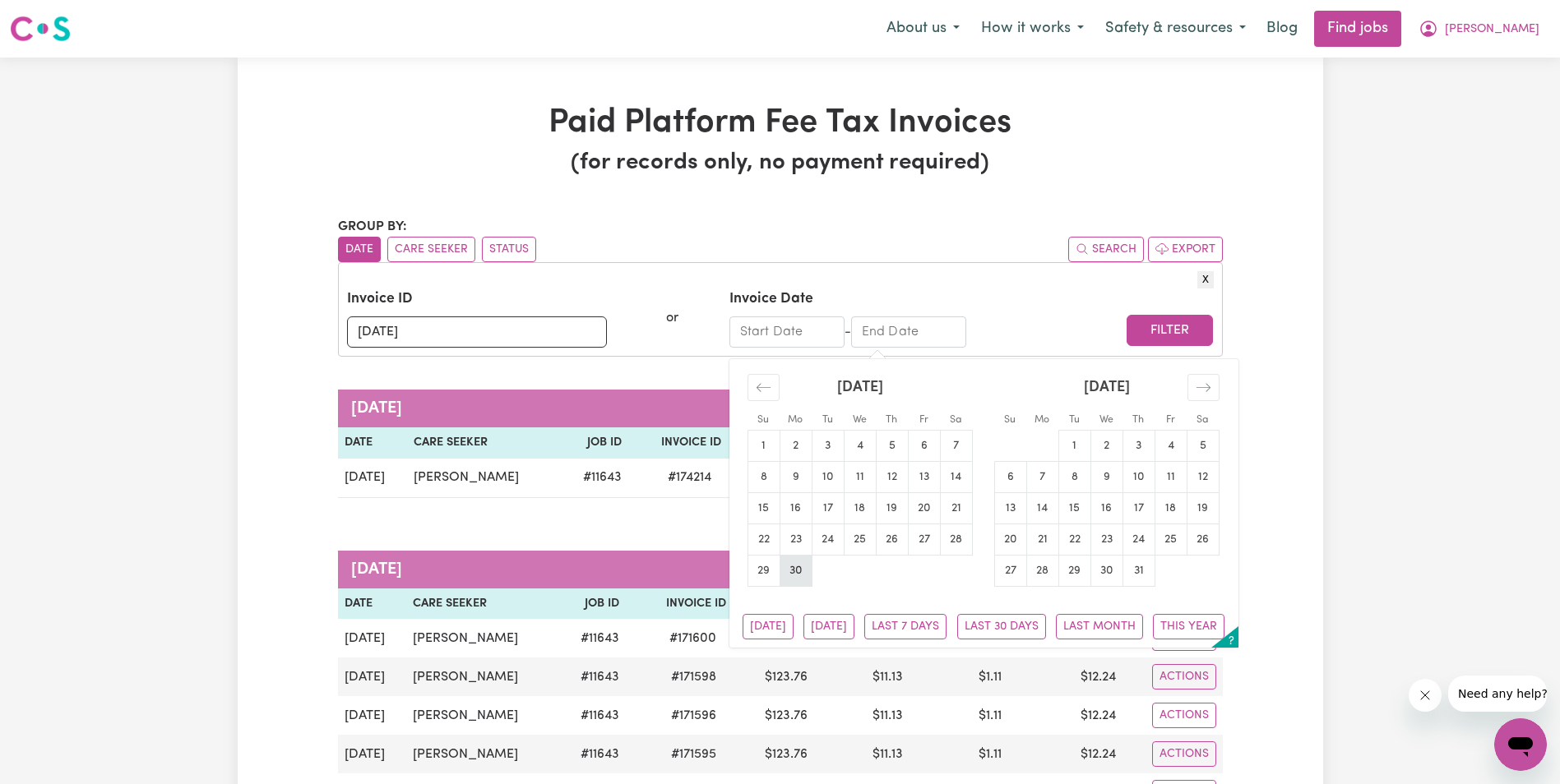
click at [796, 572] on td "30" at bounding box center [795, 571] width 32 height 31
type input "[DATE]"
click at [1172, 329] on button "Filter" at bounding box center [1169, 329] width 86 height 31
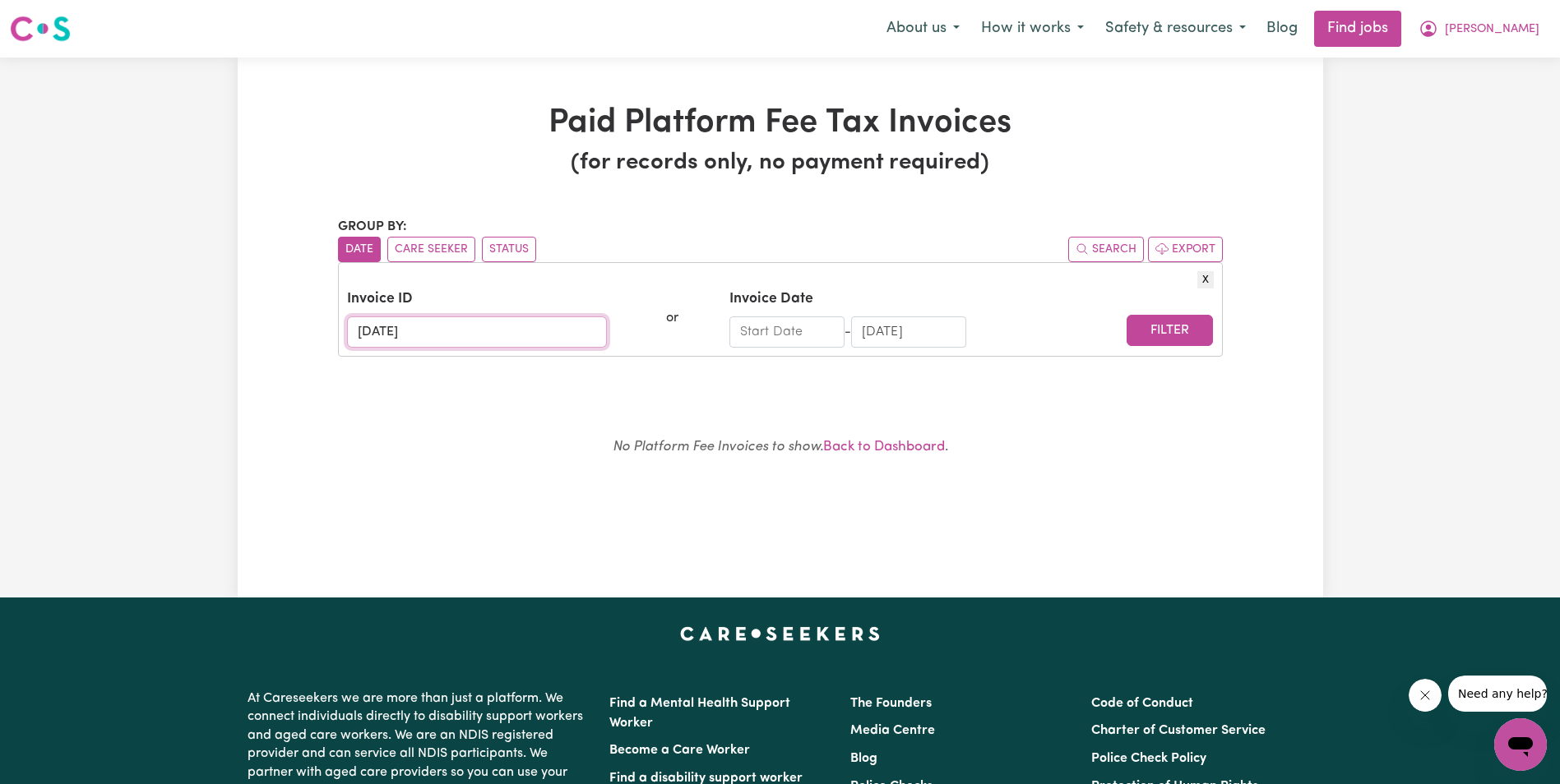
click at [354, 330] on input "[DATE]" at bounding box center [477, 331] width 259 height 31
type input "[DATE]"
drag, startPoint x: 460, startPoint y: 337, endPoint x: 334, endPoint y: 337, distance: 126.0
click at [334, 337] on div "Paid Platform Fee Tax Invoices (for records only, no payment required) Group by…" at bounding box center [780, 328] width 904 height 447
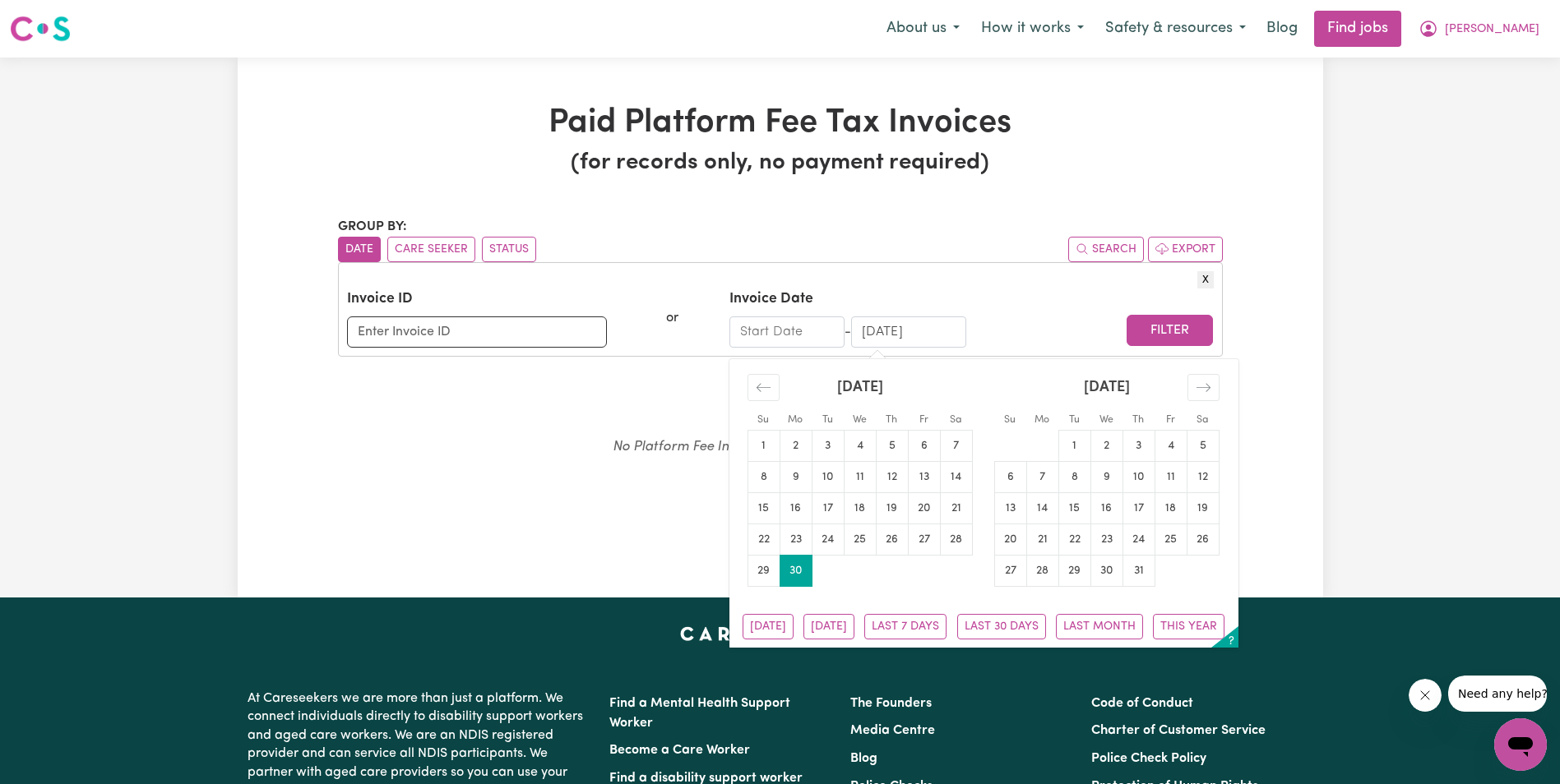
drag, startPoint x: 934, startPoint y: 329, endPoint x: 859, endPoint y: 333, distance: 75.1
click at [859, 333] on input "[DATE]" at bounding box center [909, 331] width 115 height 31
click at [1521, 28] on span "[PERSON_NAME]" at bounding box center [1492, 29] width 94 height 18
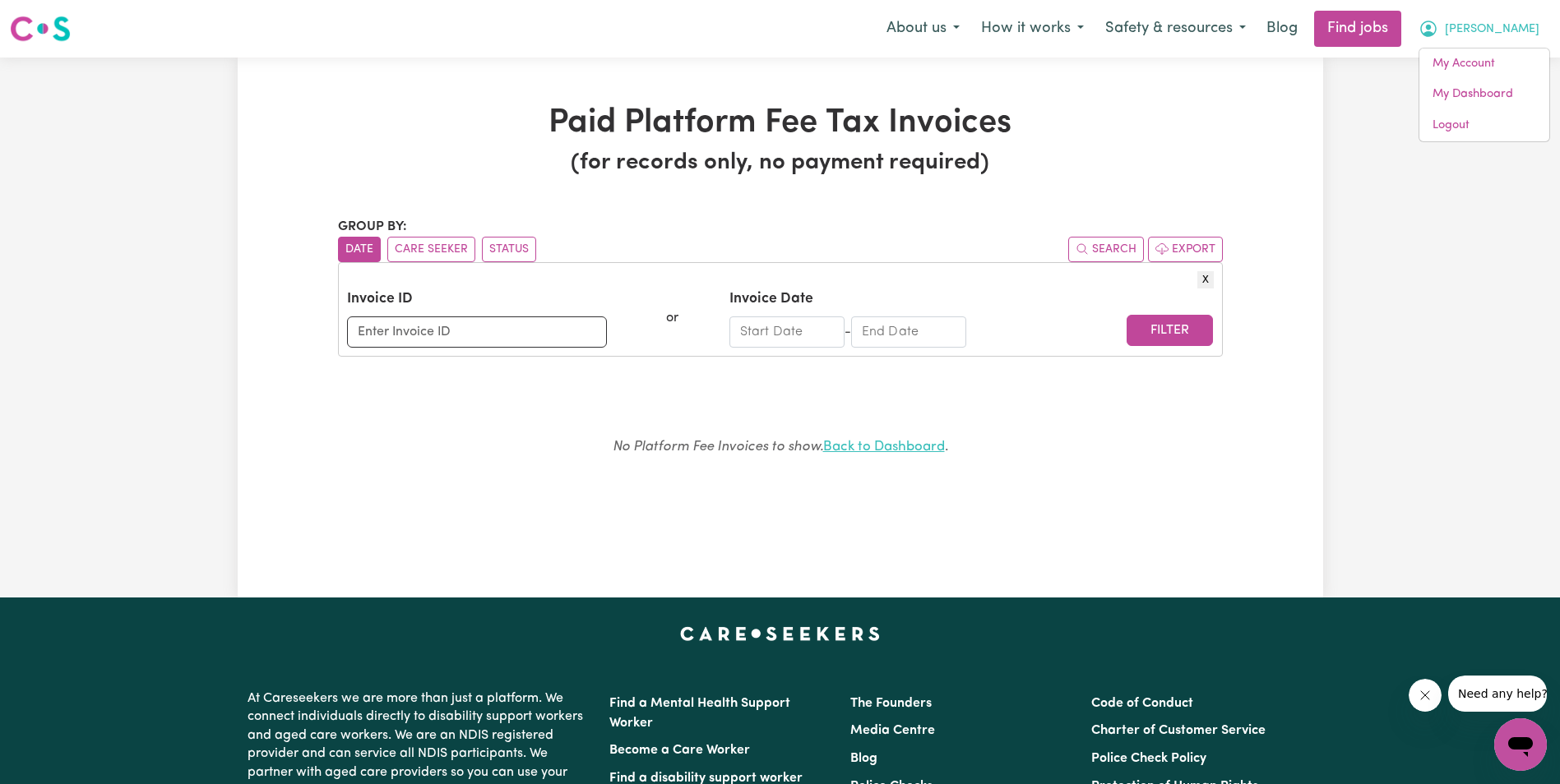
click at [893, 447] on link "Back to Dashboard" at bounding box center [883, 447] width 122 height 14
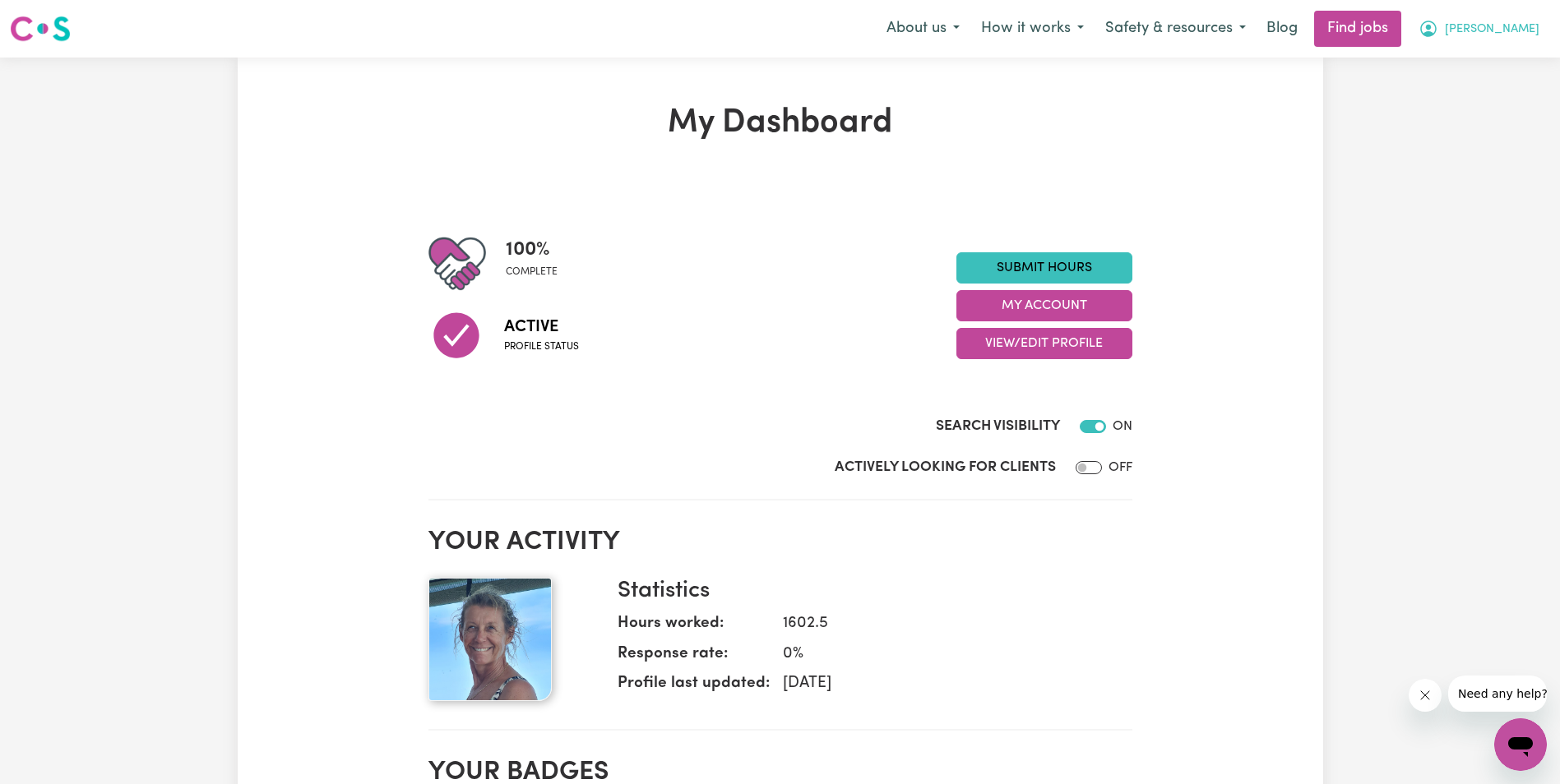
click at [1524, 29] on span "[PERSON_NAME]" at bounding box center [1492, 29] width 94 height 18
click at [1474, 67] on link "My Account" at bounding box center [1484, 64] width 130 height 31
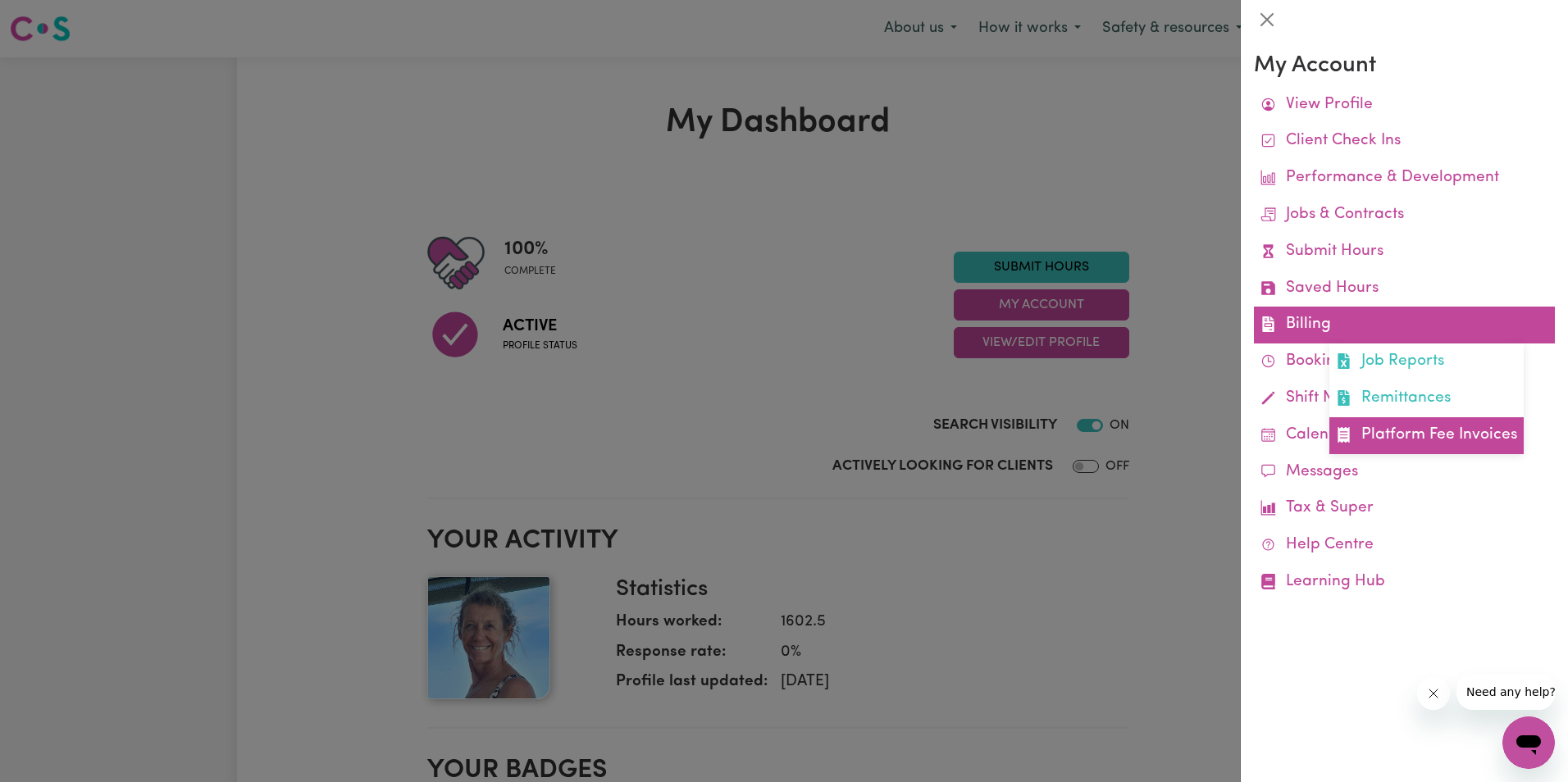
click at [1414, 430] on link "Platform Fee Invoices" at bounding box center [1425, 436] width 194 height 37
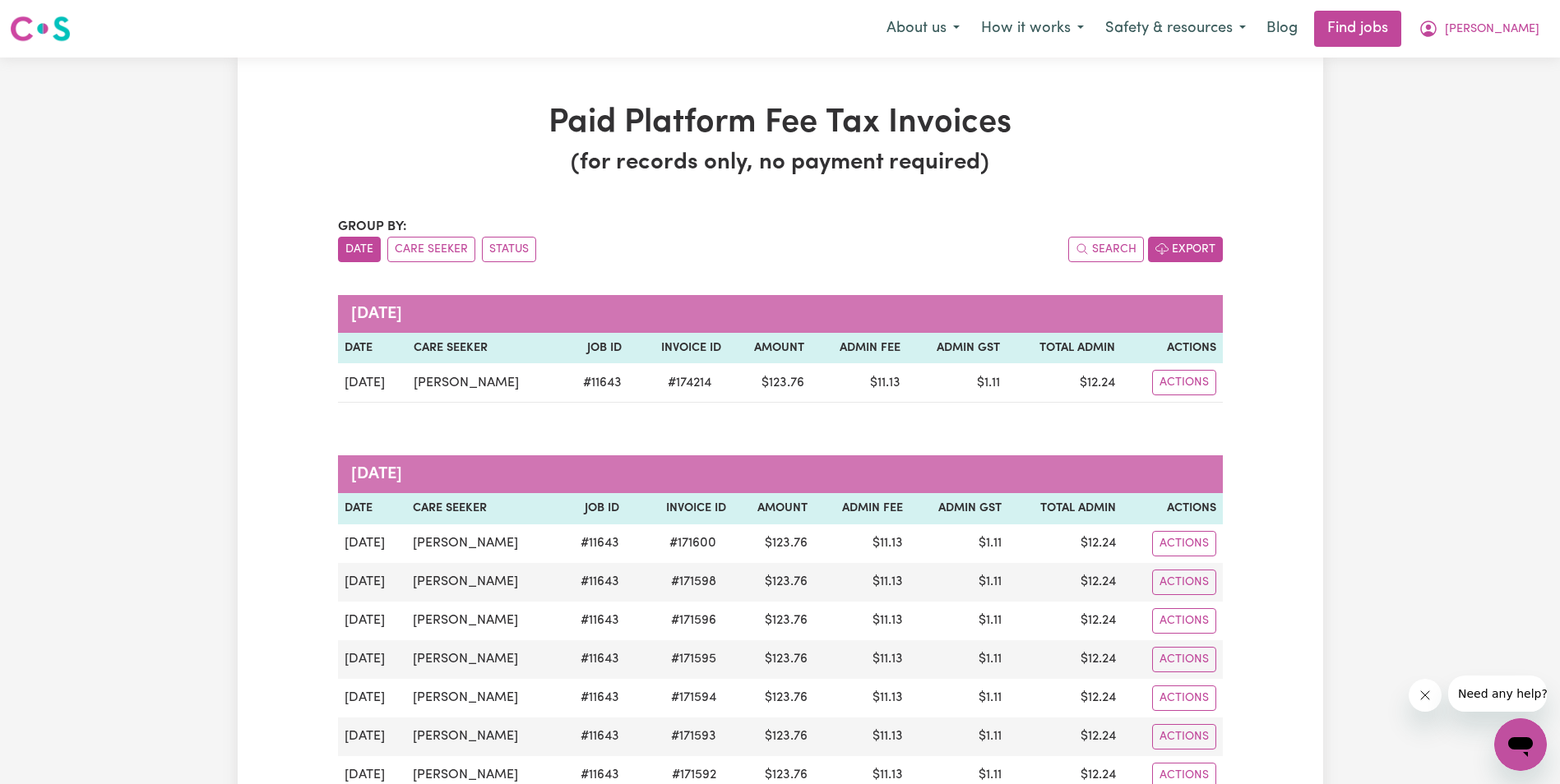
click at [1186, 246] on button "Export" at bounding box center [1185, 249] width 75 height 26
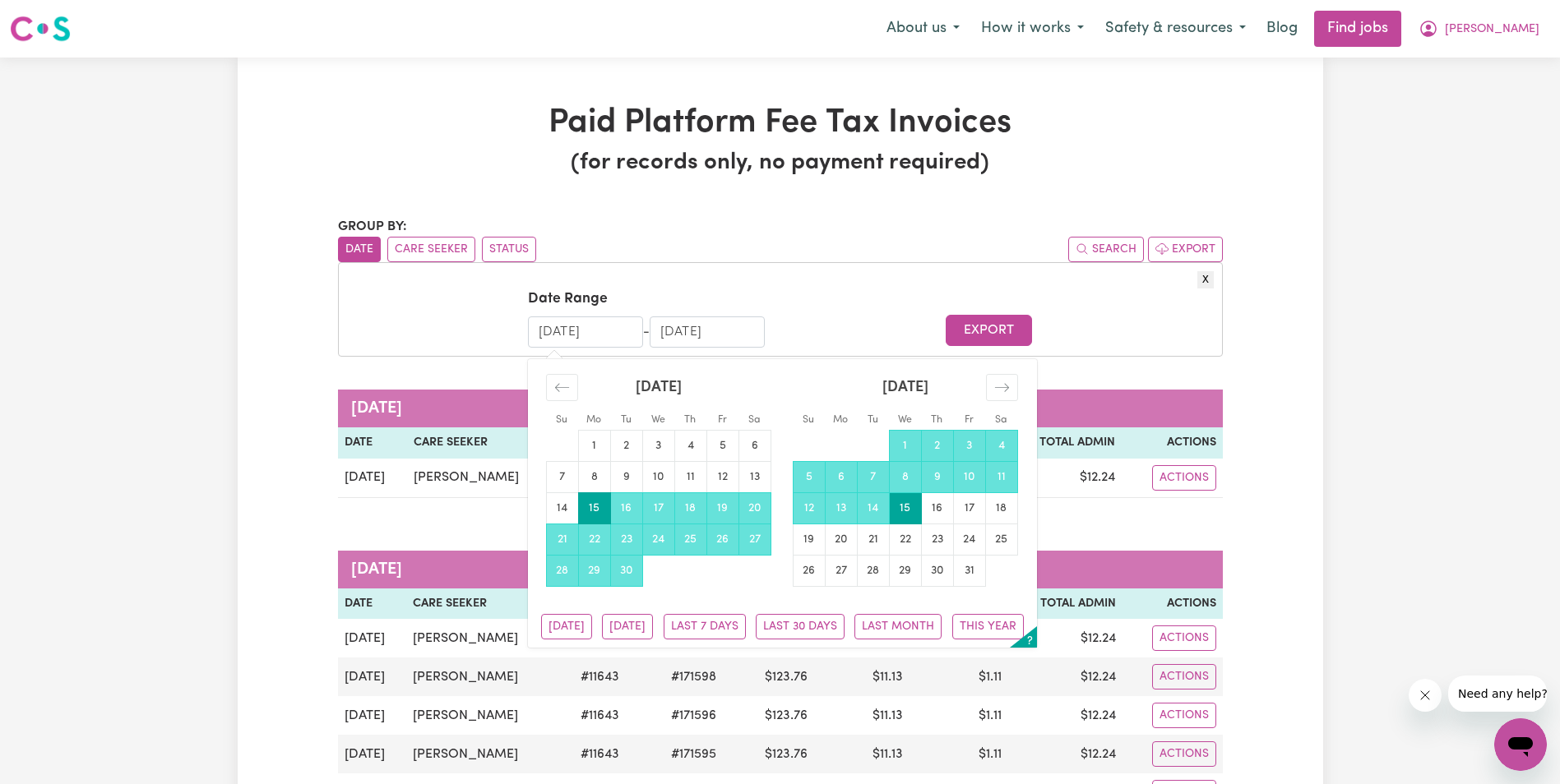
drag, startPoint x: 548, startPoint y: 330, endPoint x: 536, endPoint y: 331, distance: 12.0
click at [536, 331] on input "[DATE]" at bounding box center [585, 331] width 115 height 31
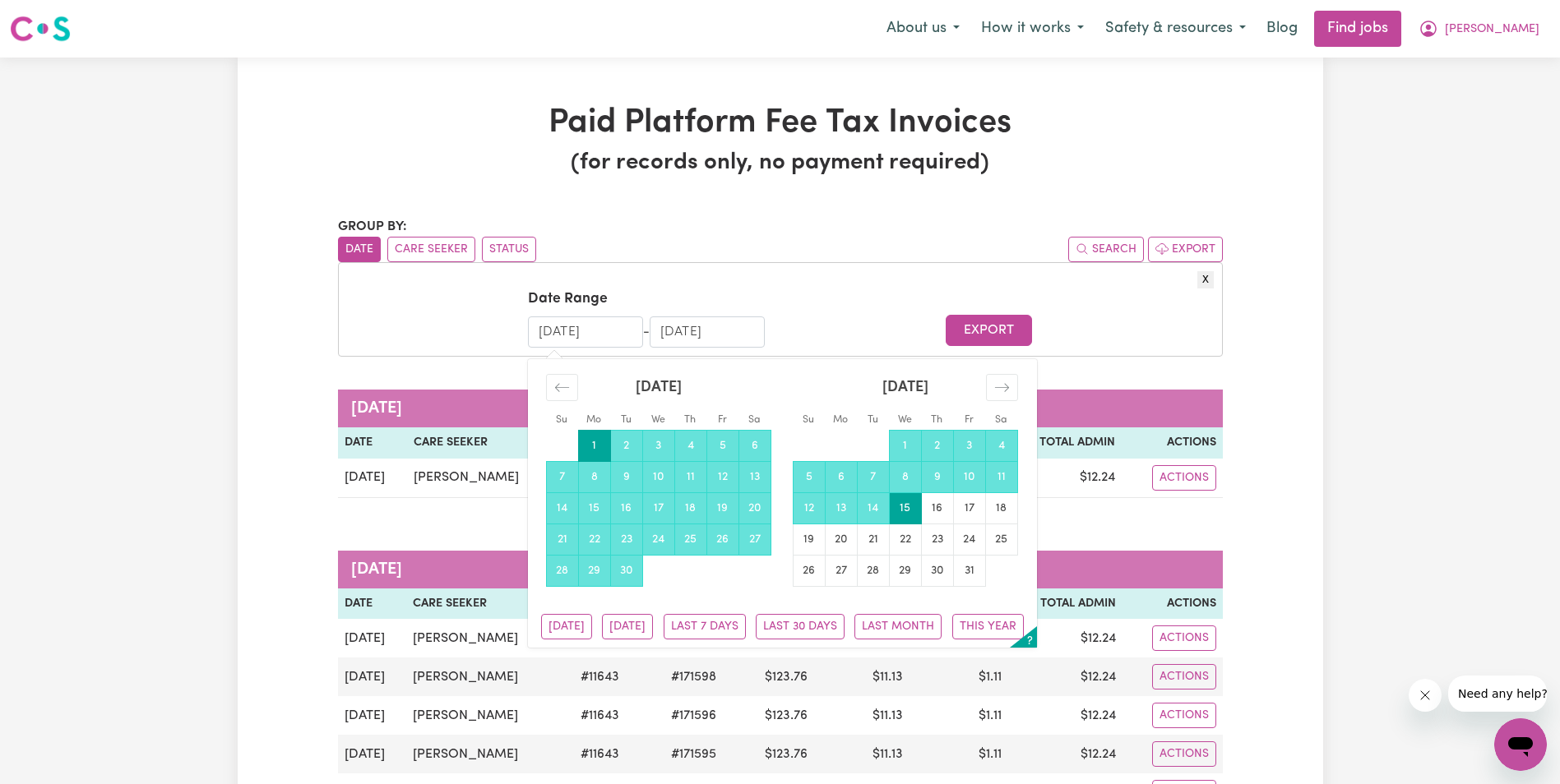
drag, startPoint x: 572, startPoint y: 329, endPoint x: 563, endPoint y: 332, distance: 9.5
click at [563, 332] on input "[DATE]" at bounding box center [585, 331] width 115 height 31
click at [602, 334] on input "[DATE]" at bounding box center [585, 331] width 115 height 31
type input "[DATE]"
drag, startPoint x: 672, startPoint y: 331, endPoint x: 651, endPoint y: 335, distance: 21.4
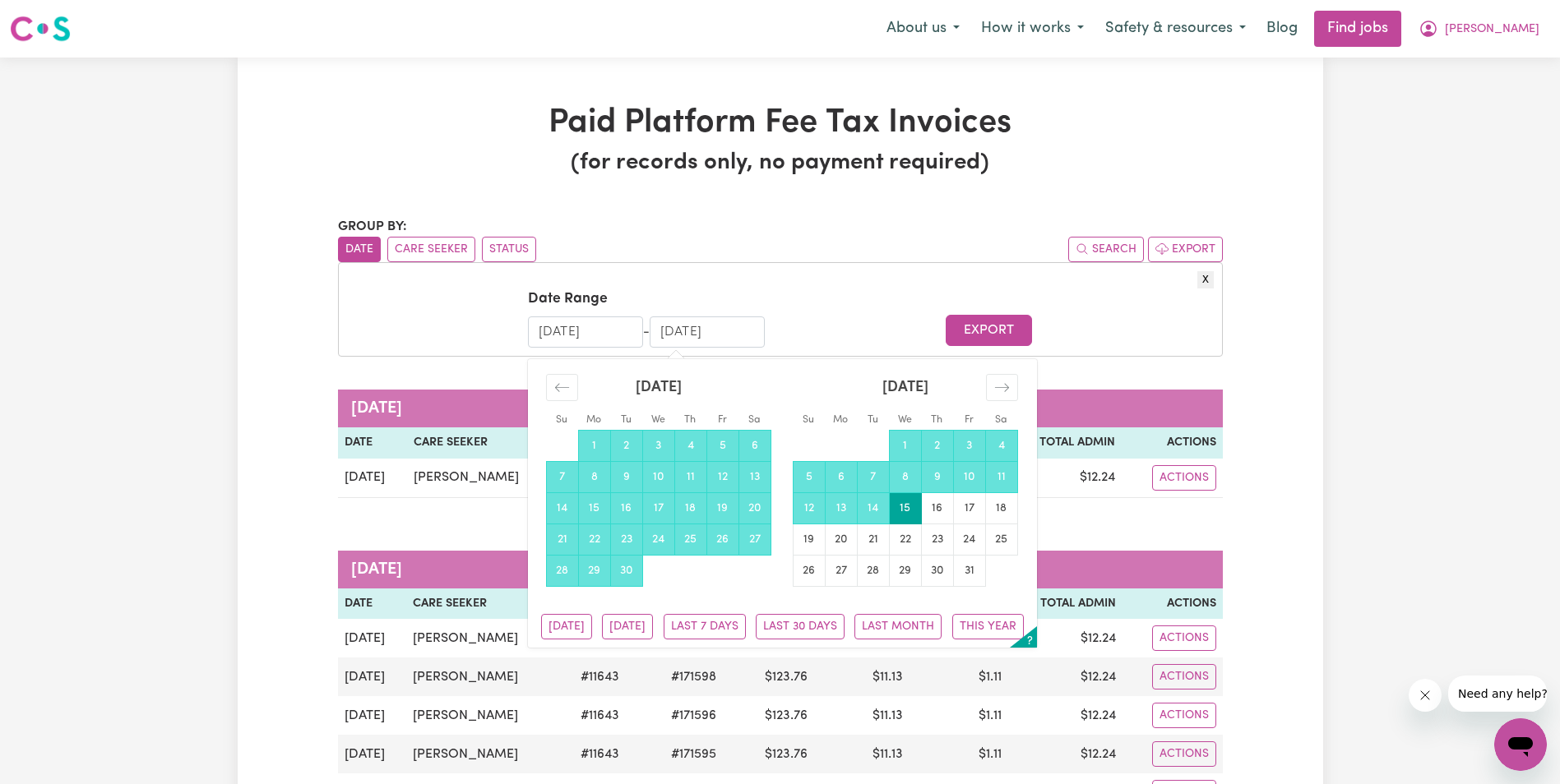
click at [651, 335] on input "[DATE]" at bounding box center [707, 331] width 115 height 31
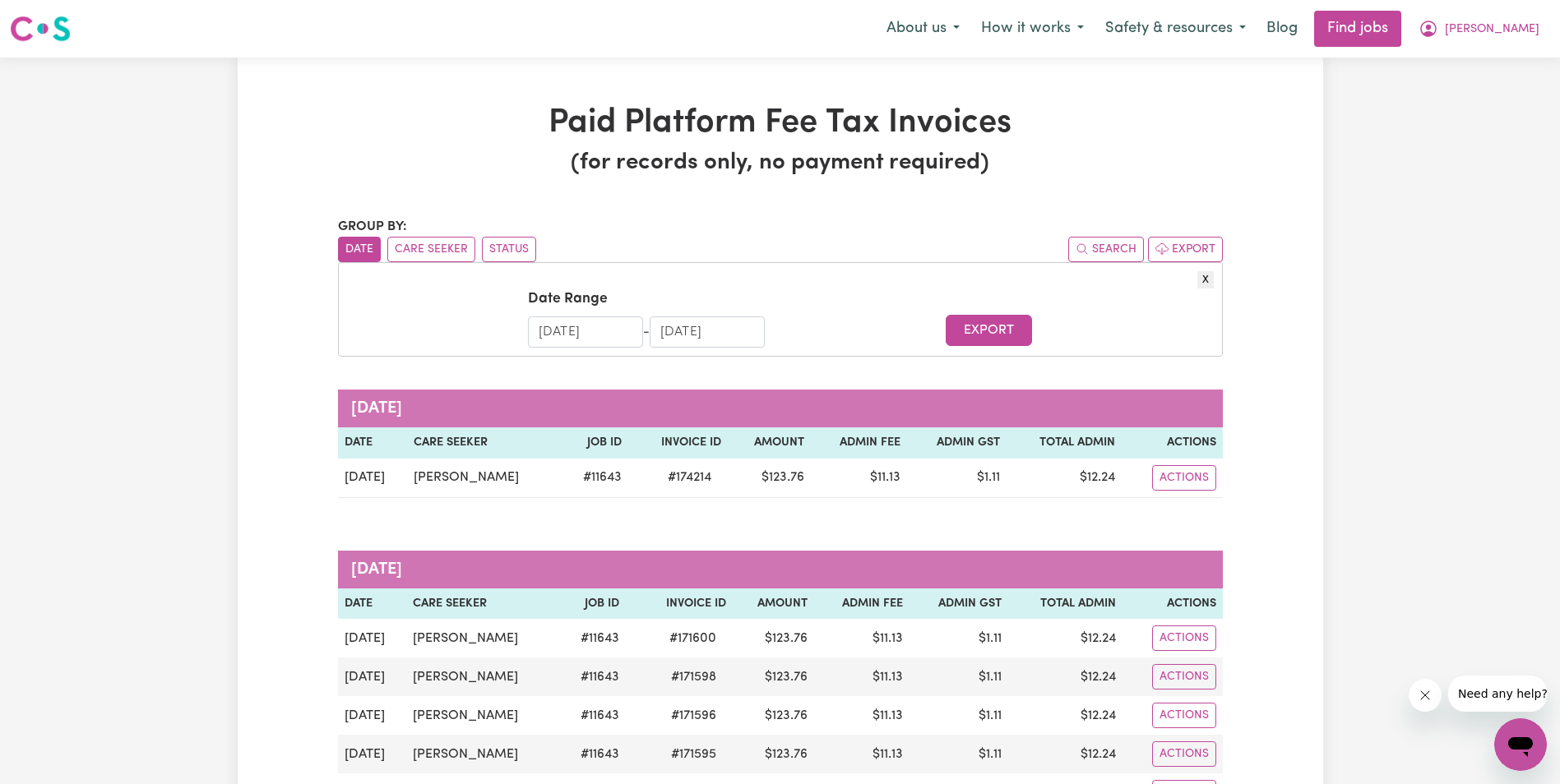
drag, startPoint x: 691, startPoint y: 330, endPoint x: 680, endPoint y: 333, distance: 11.4
click at [680, 333] on input "[DATE]" at bounding box center [707, 331] width 115 height 31
type input "[DATE]"
click at [977, 337] on button "Export" at bounding box center [988, 329] width 86 height 31
